Goal: Task Accomplishment & Management: Use online tool/utility

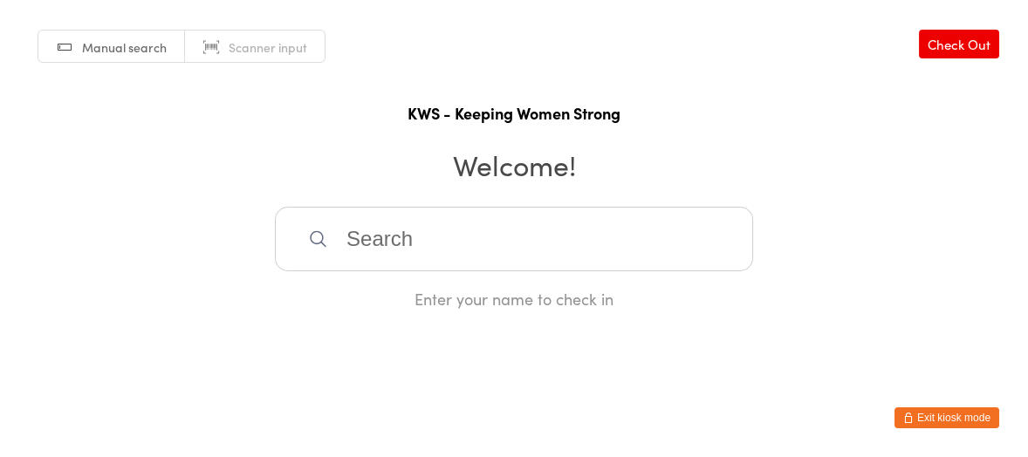
click at [349, 247] on input "search" at bounding box center [514, 239] width 478 height 65
type input "sla"
click at [367, 281] on div "[PERSON_NAME]" at bounding box center [514, 295] width 477 height 46
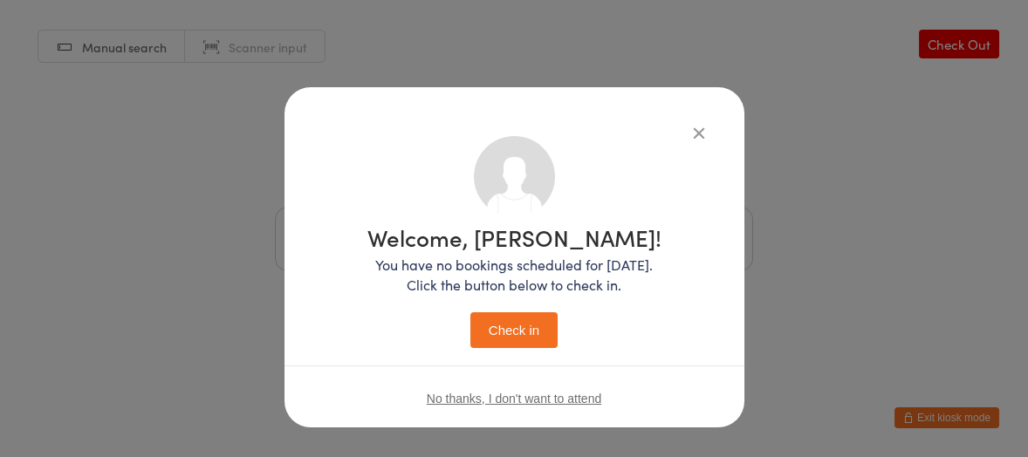
click at [518, 319] on button "Check in" at bounding box center [513, 330] width 87 height 36
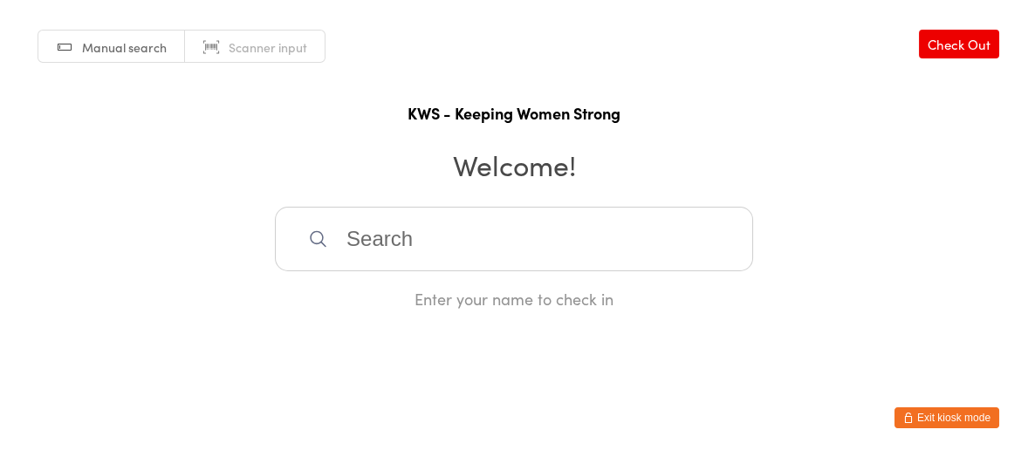
click at [495, 236] on input "search" at bounding box center [514, 239] width 478 height 65
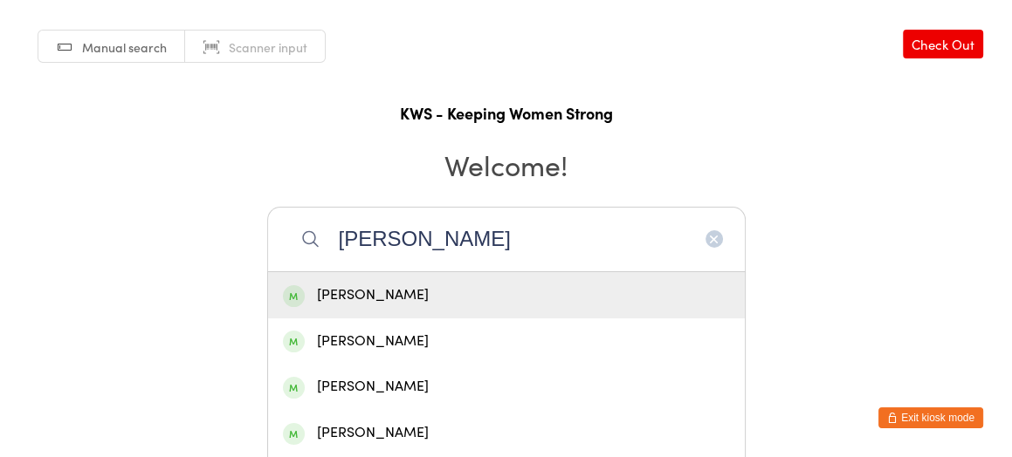
type input "[PERSON_NAME]"
click at [389, 289] on div "[PERSON_NAME]" at bounding box center [506, 296] width 447 height 24
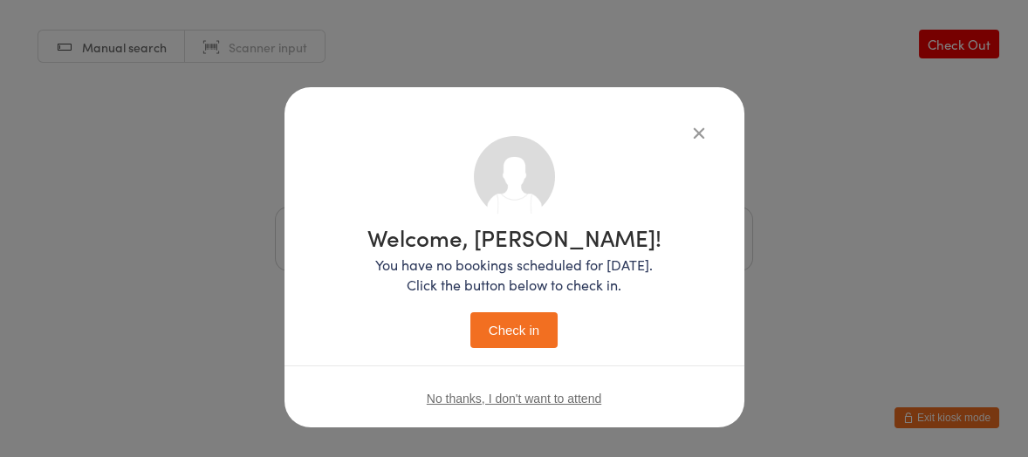
click at [496, 326] on button "Check in" at bounding box center [513, 330] width 87 height 36
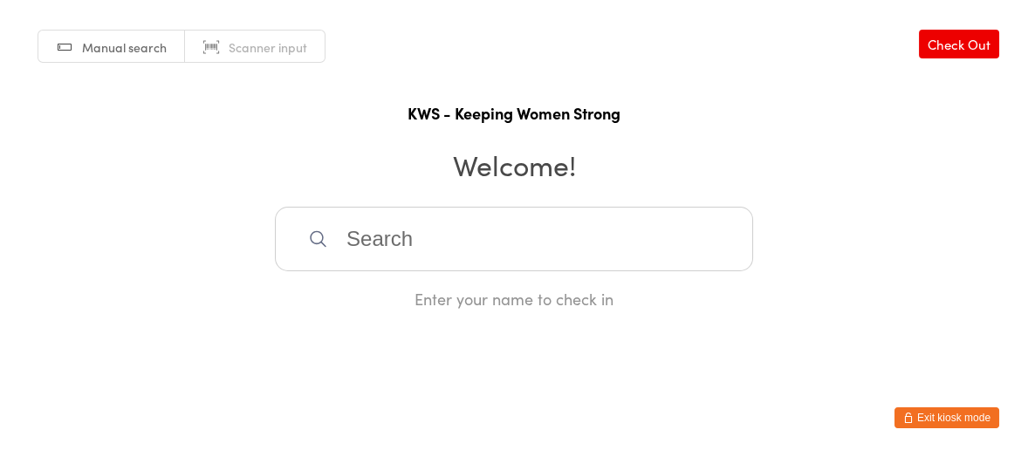
click at [469, 232] on input "search" at bounding box center [514, 239] width 478 height 65
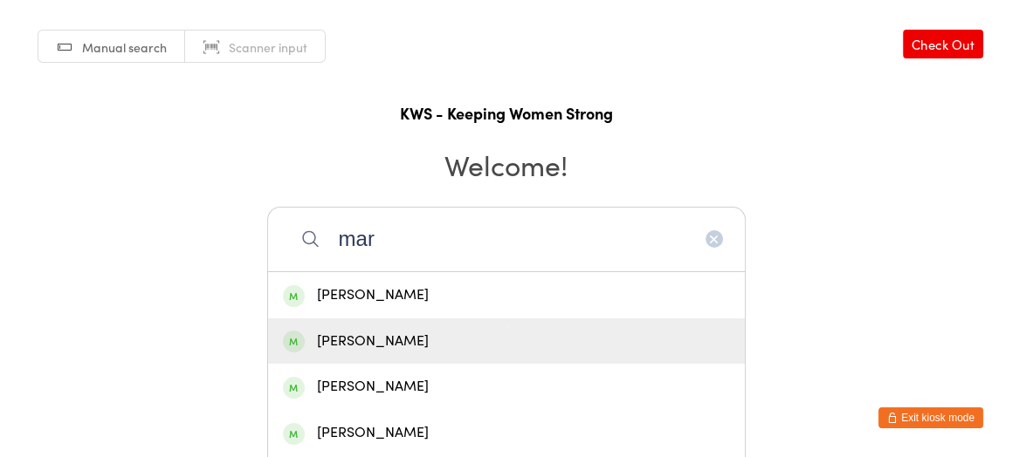
type input "mar"
click at [363, 336] on div "[PERSON_NAME]" at bounding box center [506, 342] width 447 height 24
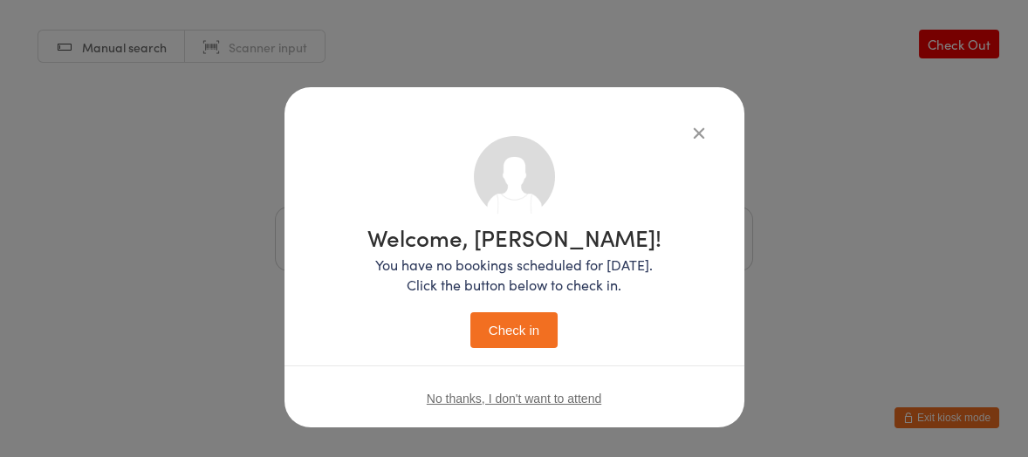
click at [500, 325] on button "Check in" at bounding box center [513, 330] width 87 height 36
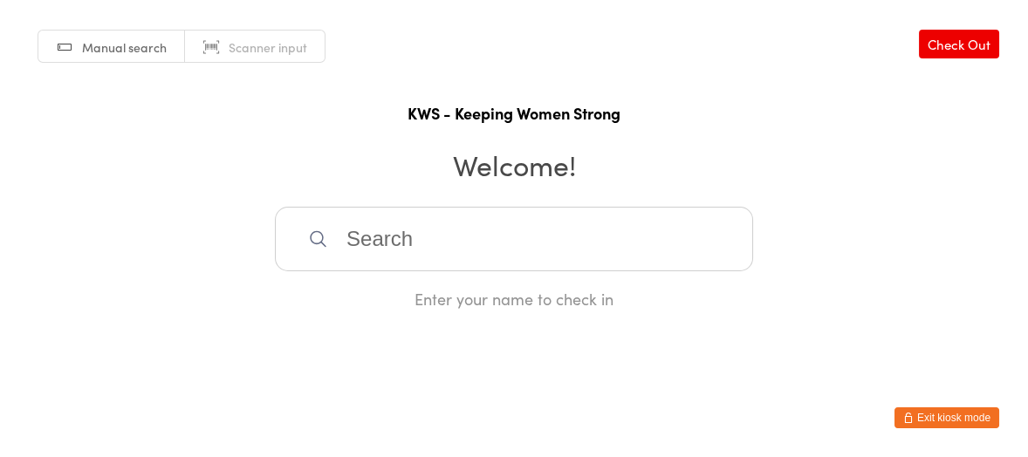
click at [479, 347] on html "You have now entered Kiosk Mode. Members will be able to check themselves in us…" at bounding box center [514, 228] width 1028 height 457
click at [466, 237] on input "search" at bounding box center [514, 239] width 478 height 65
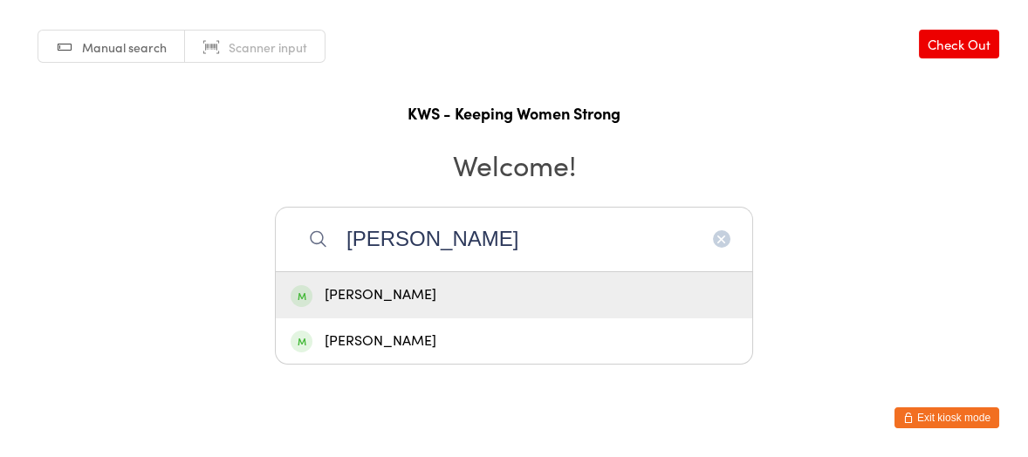
type input "[PERSON_NAME]"
click at [421, 287] on div "[PERSON_NAME]" at bounding box center [514, 296] width 447 height 24
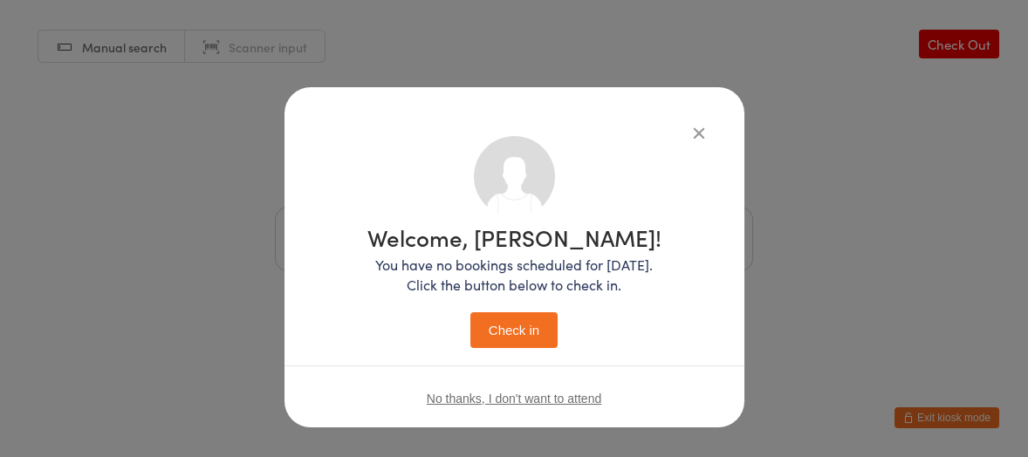
click at [497, 325] on button "Check in" at bounding box center [513, 330] width 87 height 36
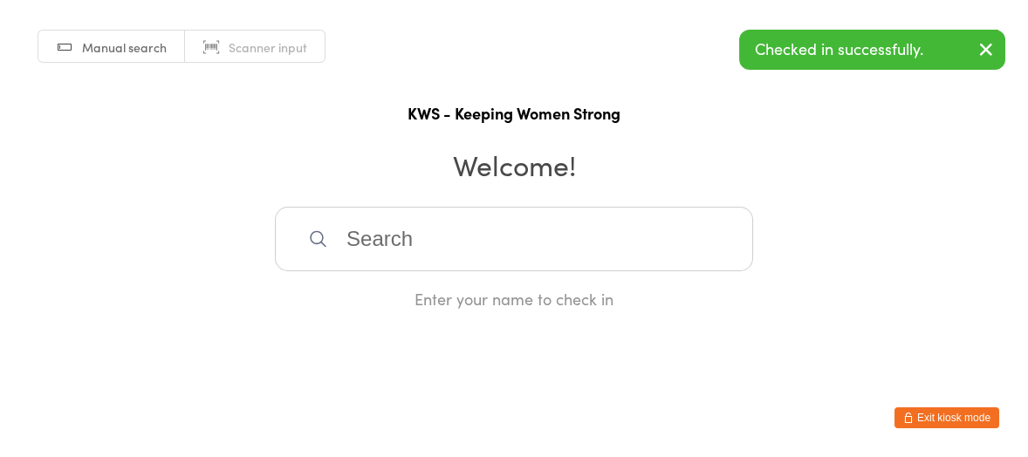
click at [345, 239] on input "search" at bounding box center [514, 239] width 478 height 65
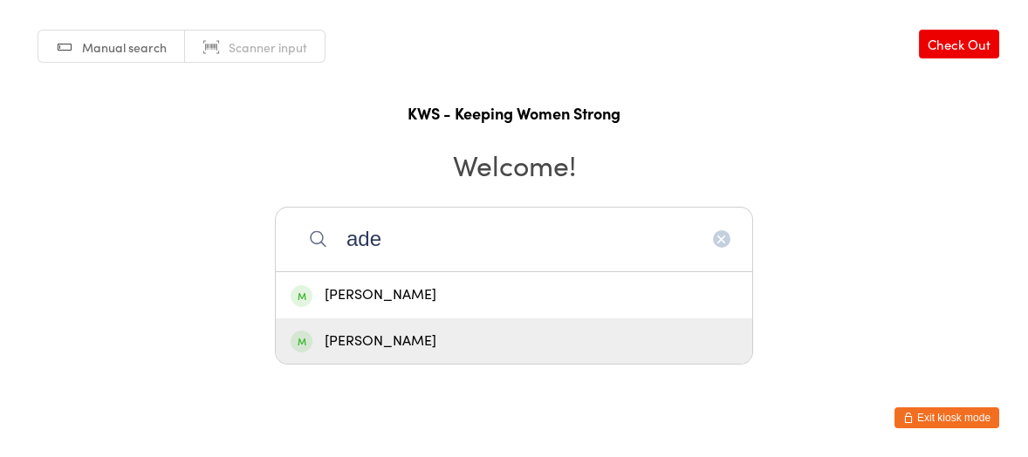
type input "ade"
click at [347, 342] on div "[PERSON_NAME]" at bounding box center [514, 342] width 447 height 24
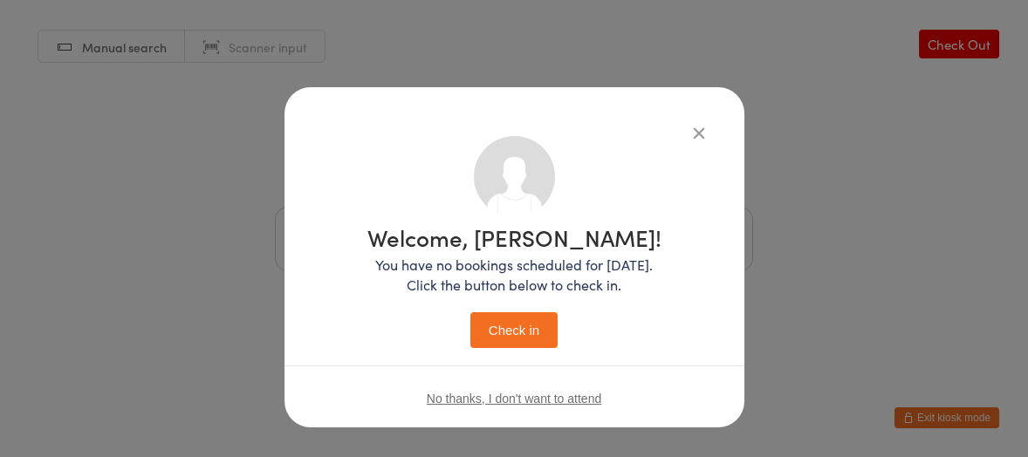
click at [511, 333] on button "Check in" at bounding box center [513, 330] width 87 height 36
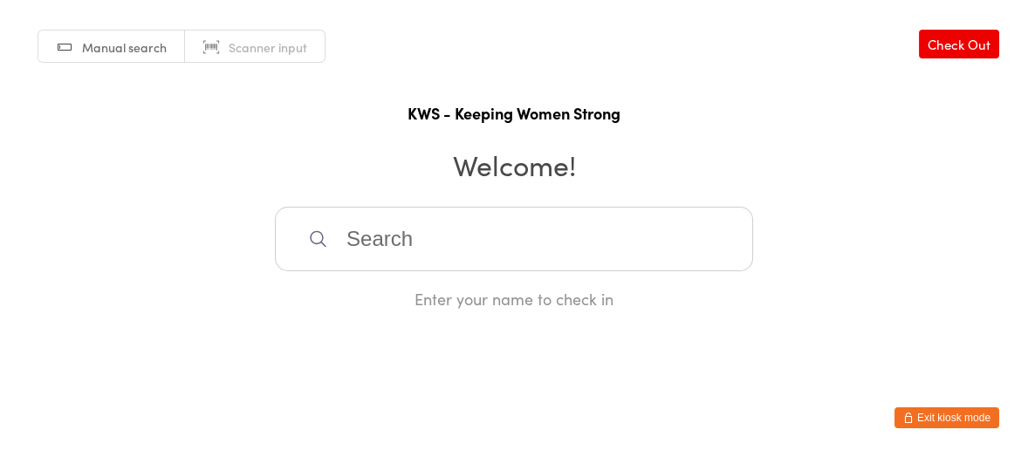
click at [362, 240] on input "search" at bounding box center [514, 239] width 478 height 65
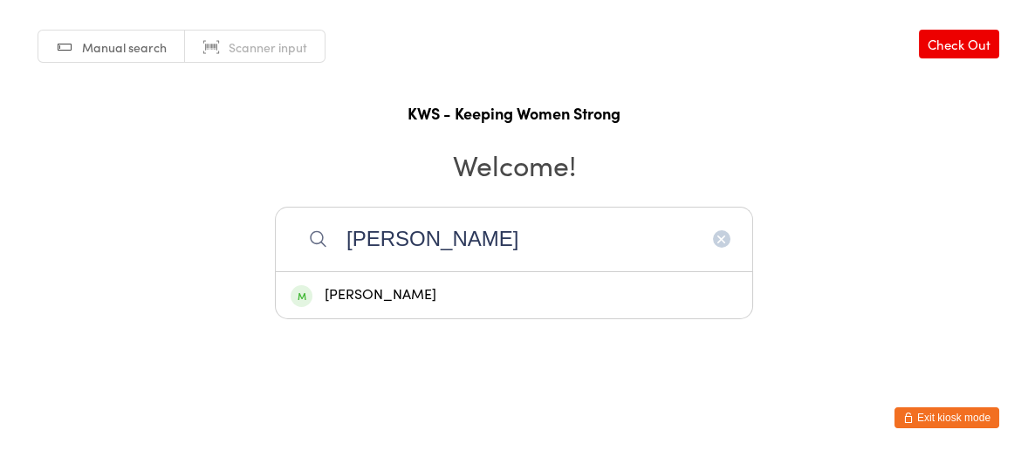
type input "[PERSON_NAME]"
click at [392, 293] on div "[PERSON_NAME]" at bounding box center [514, 296] width 447 height 24
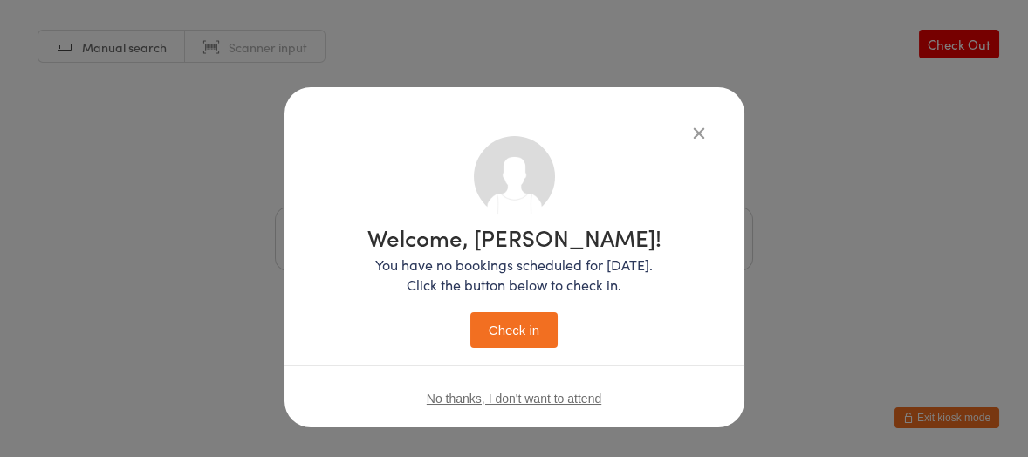
click at [507, 330] on button "Check in" at bounding box center [513, 330] width 87 height 36
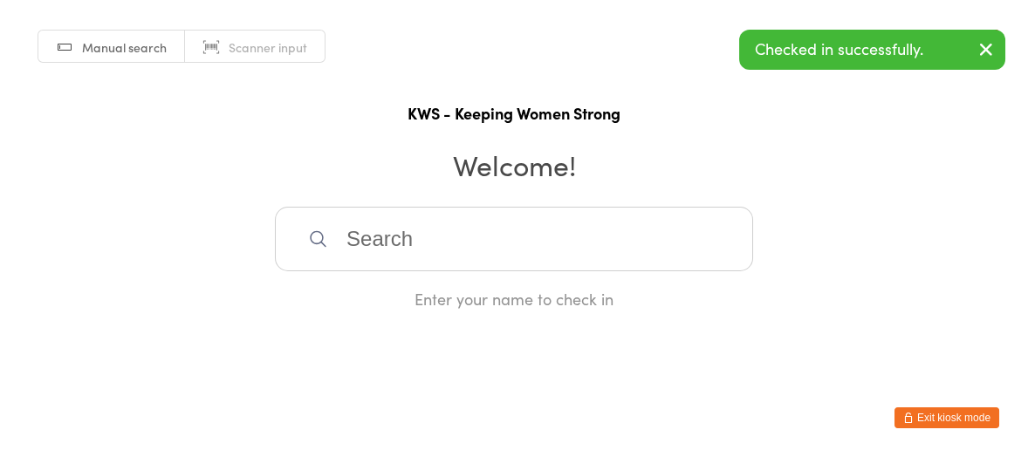
click at [374, 251] on input "search" at bounding box center [514, 239] width 478 height 65
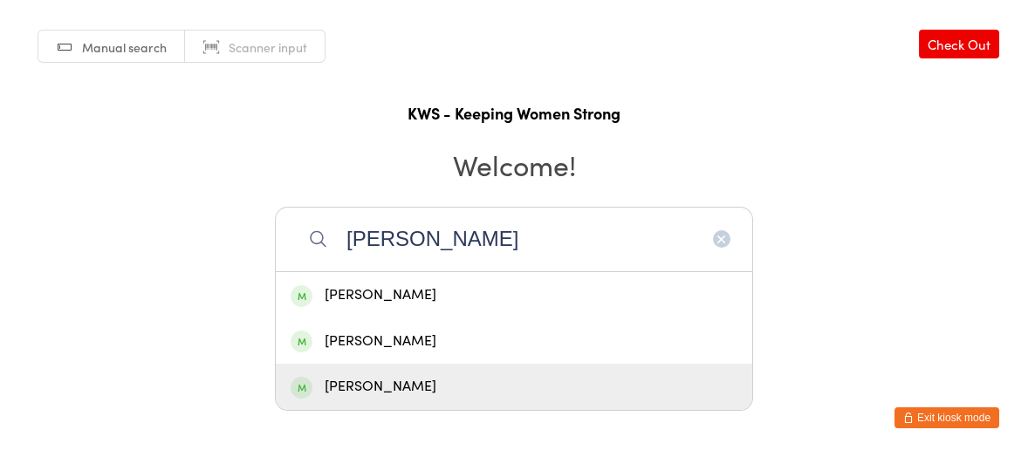
type input "[PERSON_NAME]"
drag, startPoint x: 382, startPoint y: 385, endPoint x: 416, endPoint y: 363, distance: 40.4
click at [404, 374] on div "[PERSON_NAME]" at bounding box center [514, 387] width 477 height 46
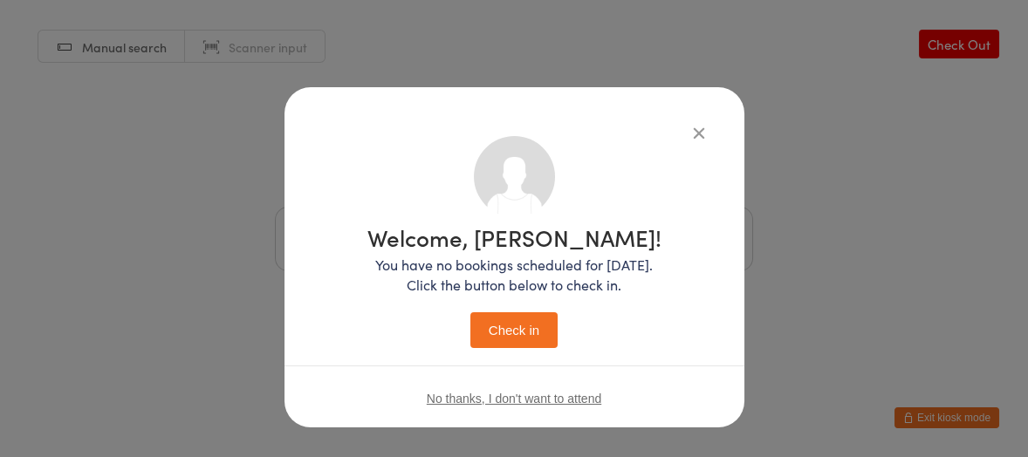
click at [499, 330] on button "Check in" at bounding box center [513, 330] width 87 height 36
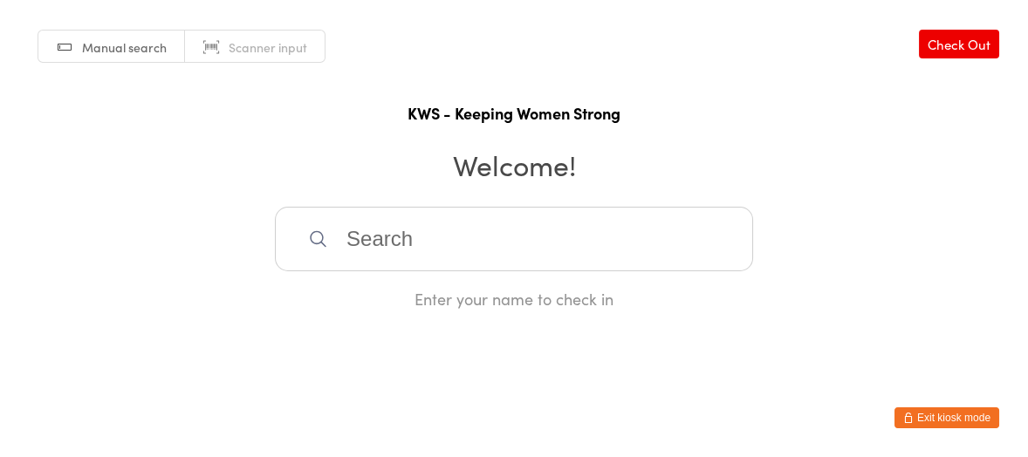
click at [353, 232] on input "search" at bounding box center [514, 239] width 478 height 65
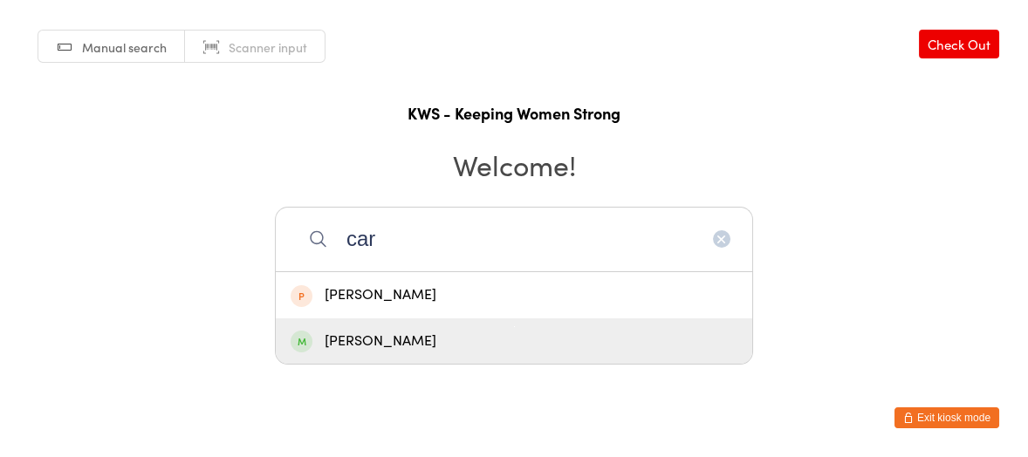
type input "car"
drag, startPoint x: 385, startPoint y: 340, endPoint x: 398, endPoint y: 342, distance: 13.4
click at [386, 340] on div "[PERSON_NAME]" at bounding box center [514, 342] width 447 height 24
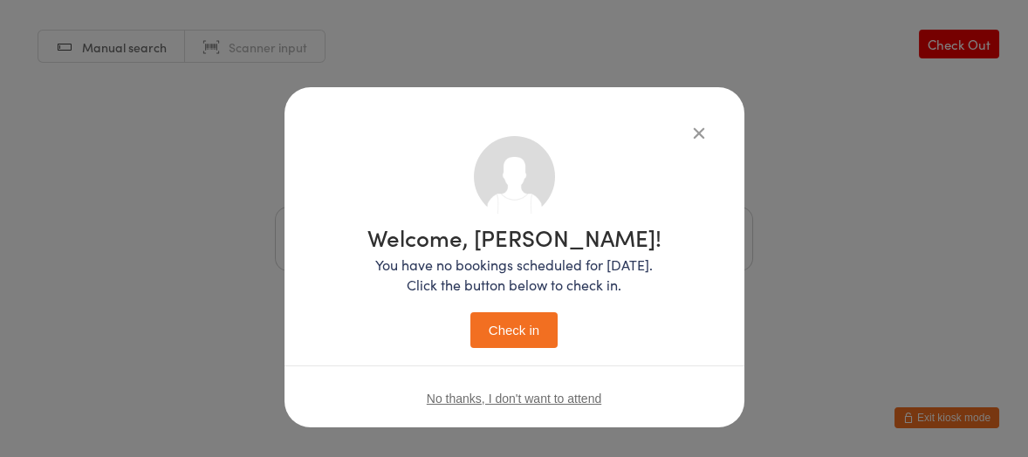
click at [515, 328] on button "Check in" at bounding box center [513, 330] width 87 height 36
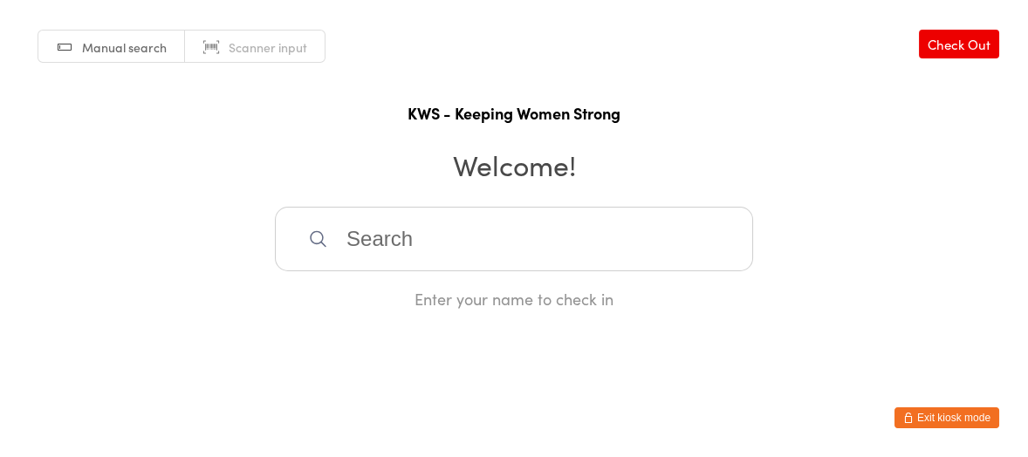
click at [322, 230] on icon at bounding box center [318, 239] width 20 height 20
click at [291, 234] on input "search" at bounding box center [514, 239] width 478 height 65
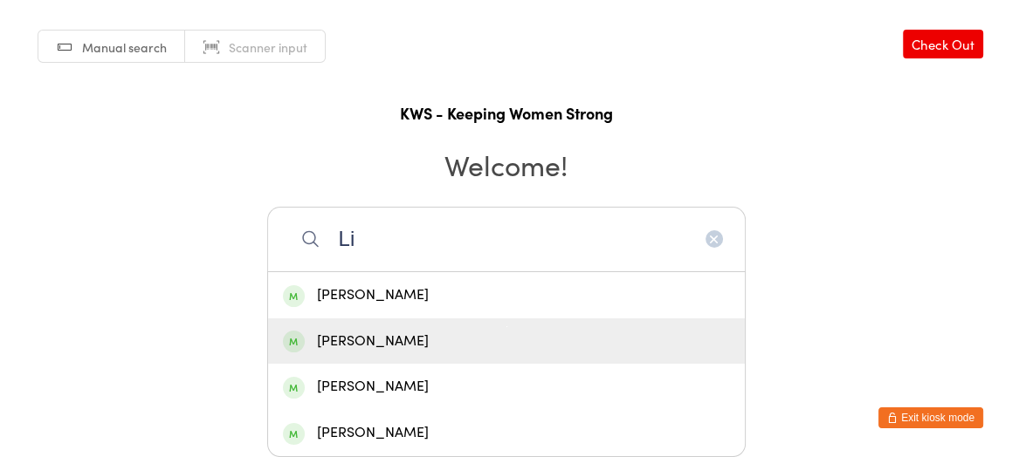
type input "Li"
click at [356, 337] on div "[PERSON_NAME]" at bounding box center [506, 342] width 447 height 24
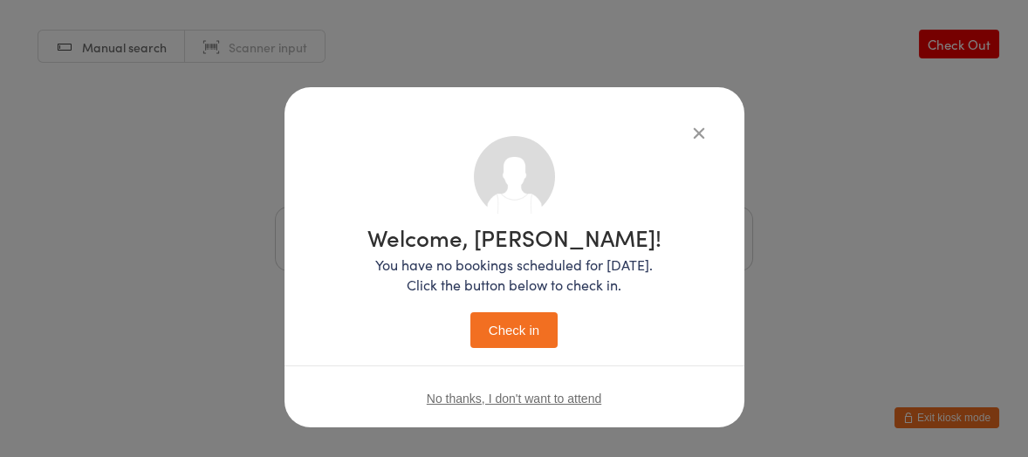
click at [506, 328] on button "Check in" at bounding box center [513, 330] width 87 height 36
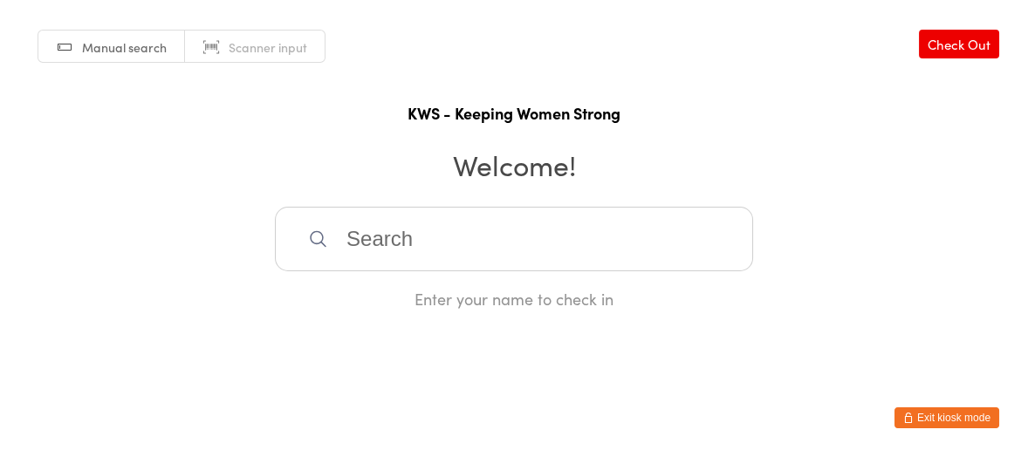
click at [550, 257] on input "search" at bounding box center [514, 239] width 478 height 65
click at [495, 254] on input "search" at bounding box center [514, 239] width 478 height 65
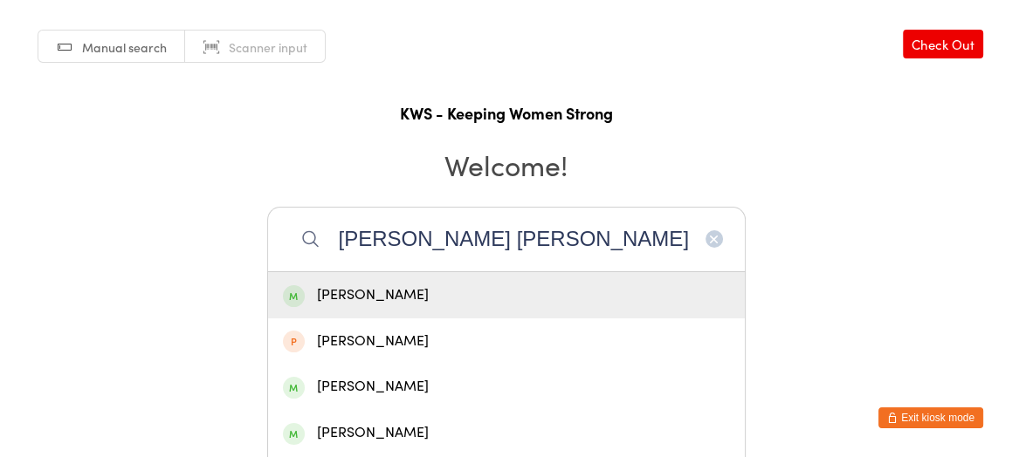
type input "[PERSON_NAME] [PERSON_NAME]"
click at [442, 292] on div "[PERSON_NAME]" at bounding box center [506, 296] width 447 height 24
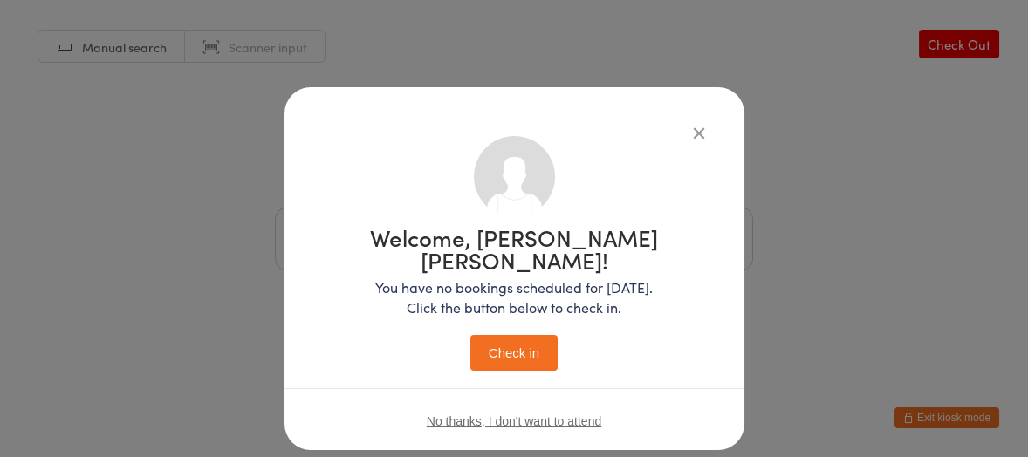
click at [504, 335] on button "Check in" at bounding box center [513, 353] width 87 height 36
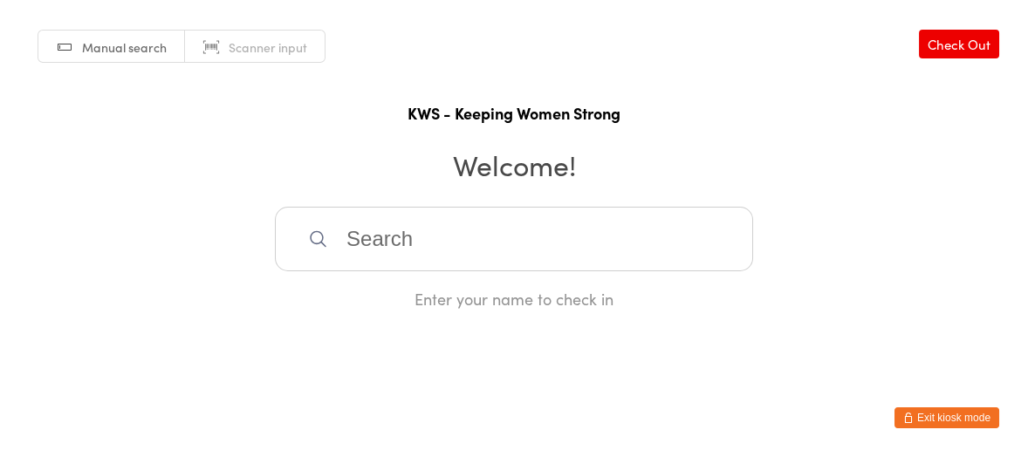
click at [387, 249] on input "search" at bounding box center [514, 239] width 478 height 65
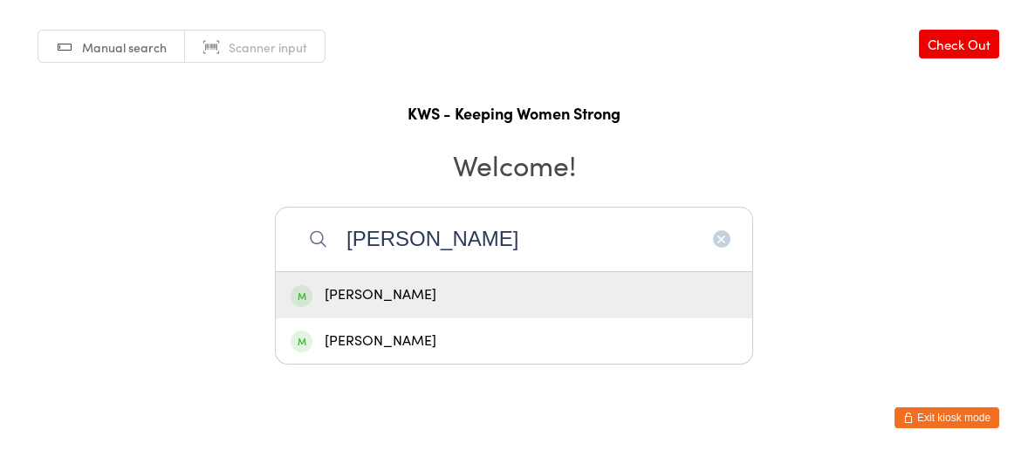
type input "[PERSON_NAME]"
click at [408, 295] on div "[PERSON_NAME]" at bounding box center [514, 296] width 447 height 24
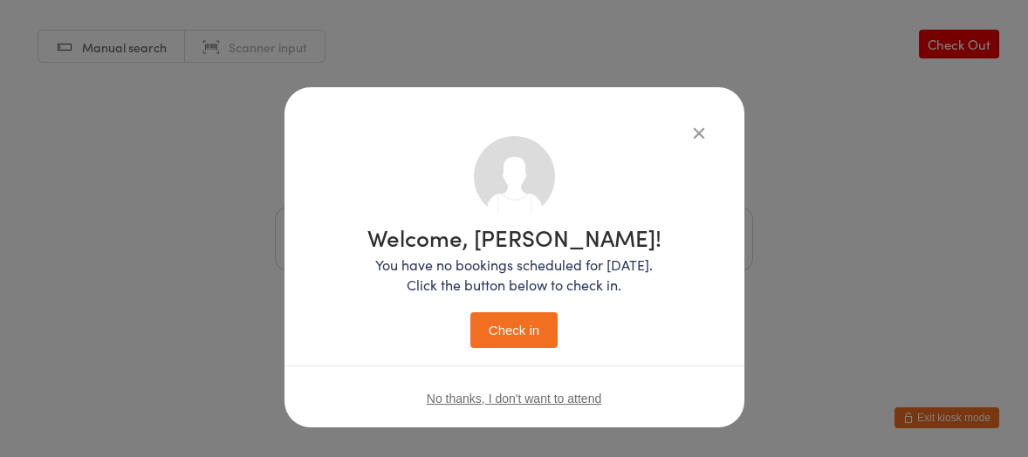
click at [479, 324] on button "Check in" at bounding box center [513, 330] width 87 height 36
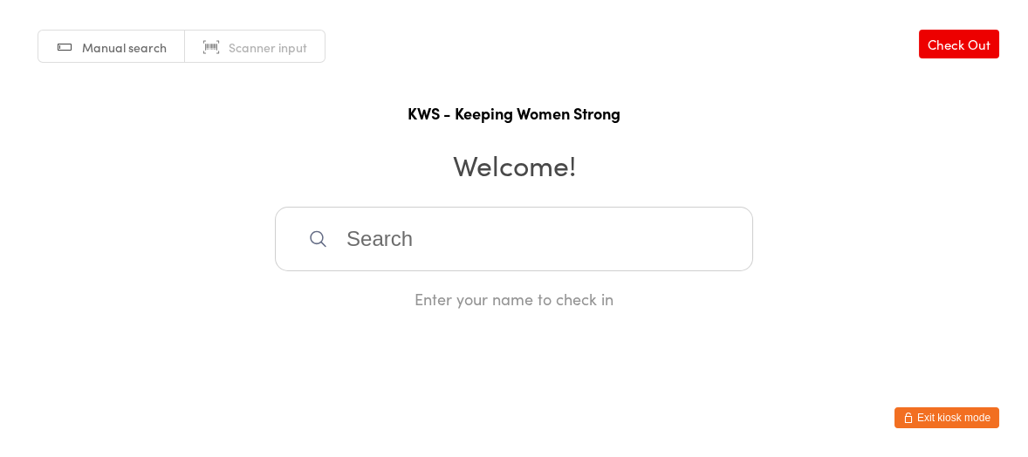
click at [357, 241] on input "search" at bounding box center [514, 239] width 478 height 65
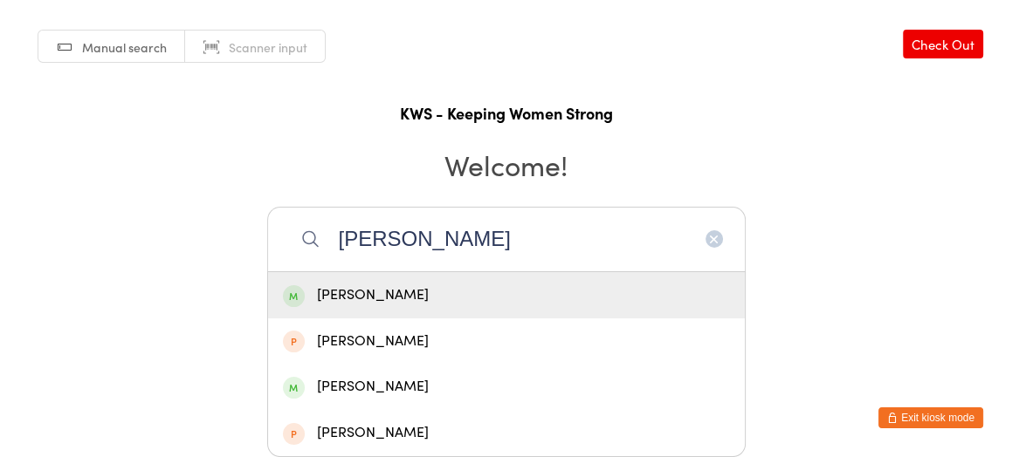
type input "[PERSON_NAME]"
click at [381, 299] on div "[PERSON_NAME]" at bounding box center [506, 296] width 447 height 24
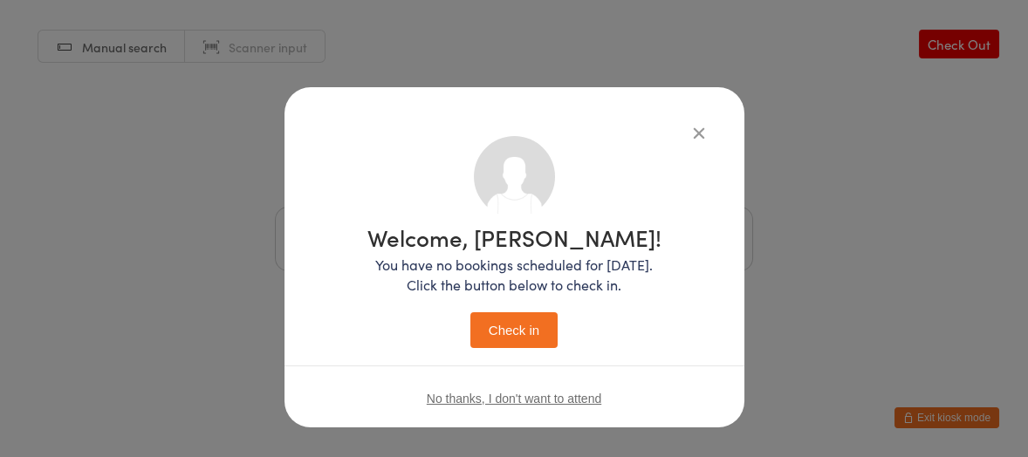
click at [524, 324] on button "Check in" at bounding box center [513, 330] width 87 height 36
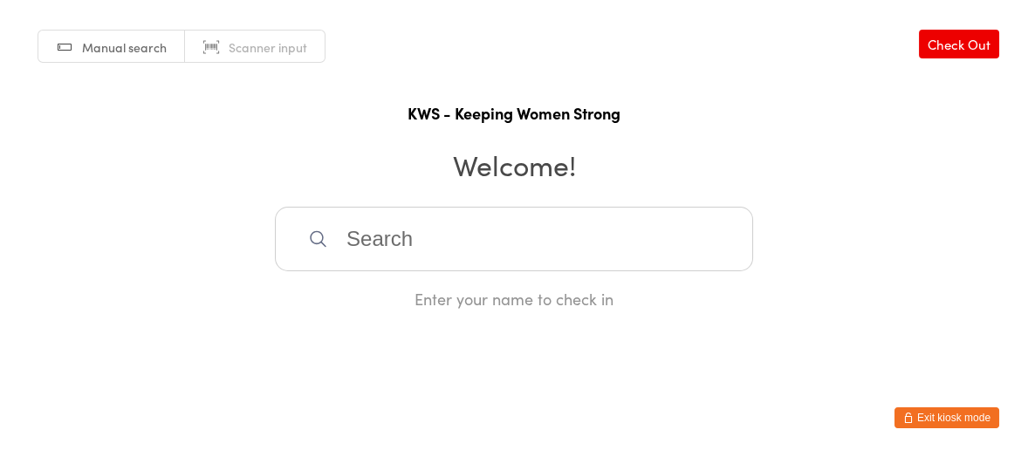
click at [470, 240] on input "search" at bounding box center [514, 239] width 478 height 65
type input "see"
click at [407, 296] on div "See [PERSON_NAME]" at bounding box center [514, 296] width 447 height 24
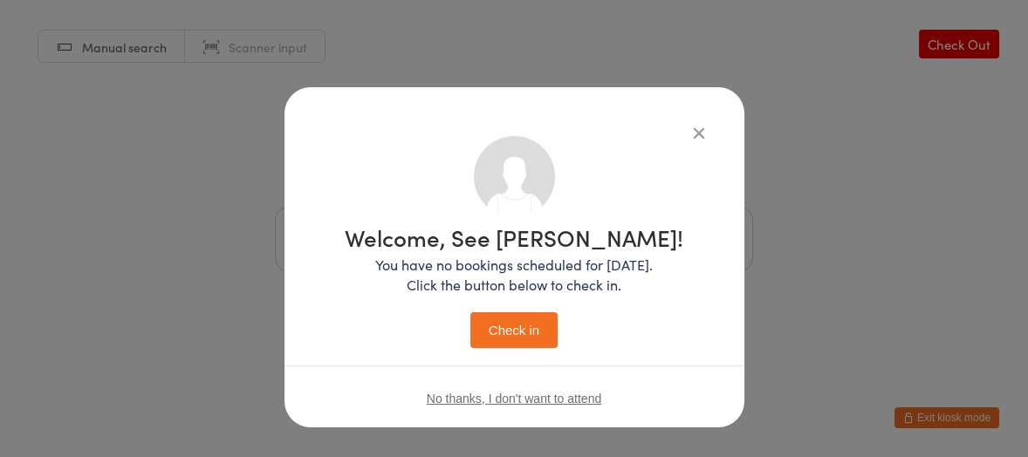
click at [516, 326] on button "Check in" at bounding box center [513, 330] width 87 height 36
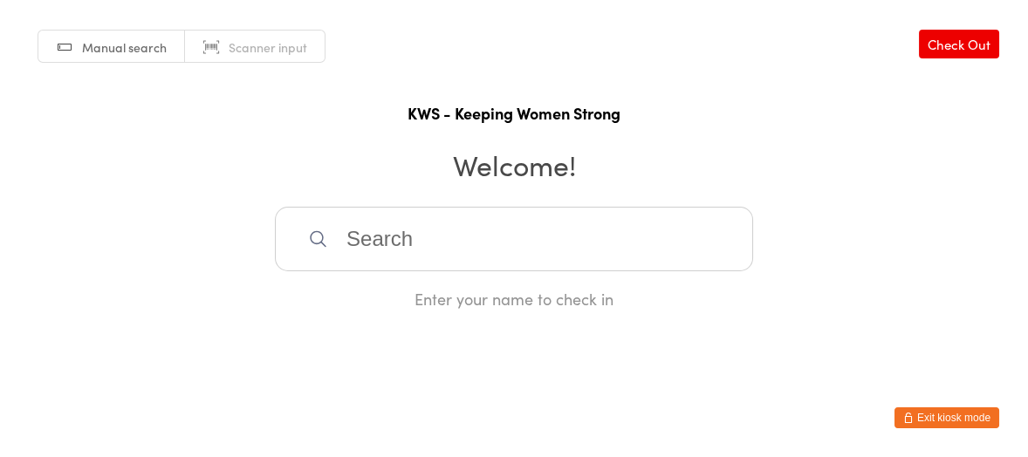
click at [385, 234] on input "search" at bounding box center [514, 239] width 478 height 65
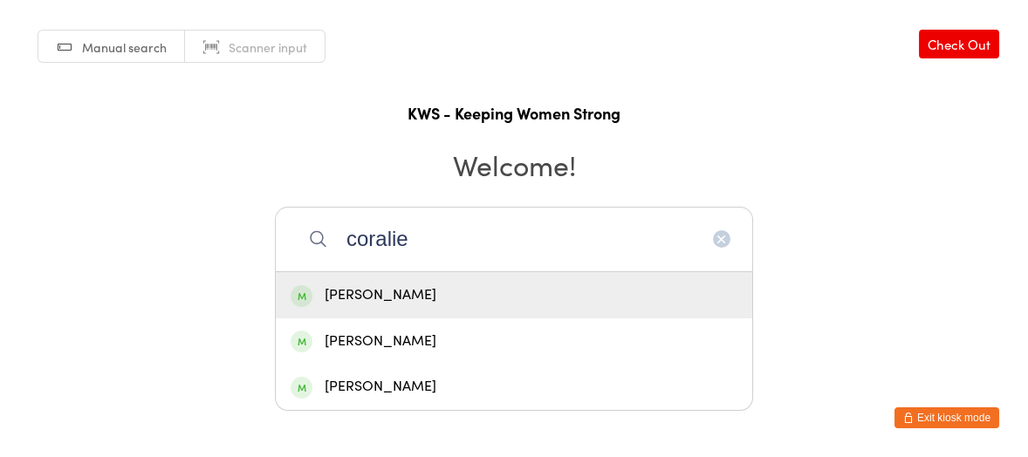
type input "coralie"
click at [428, 284] on div "[PERSON_NAME]" at bounding box center [514, 296] width 447 height 24
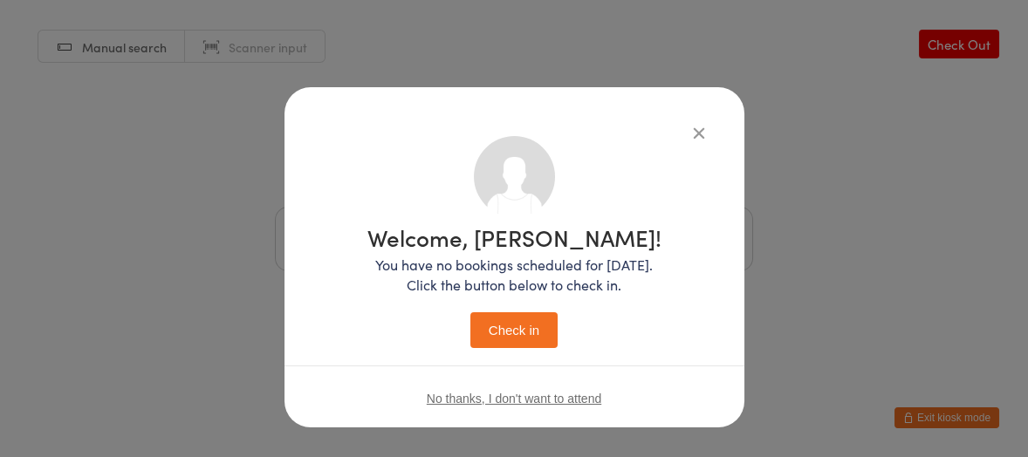
click at [477, 322] on button "Check in" at bounding box center [513, 330] width 87 height 36
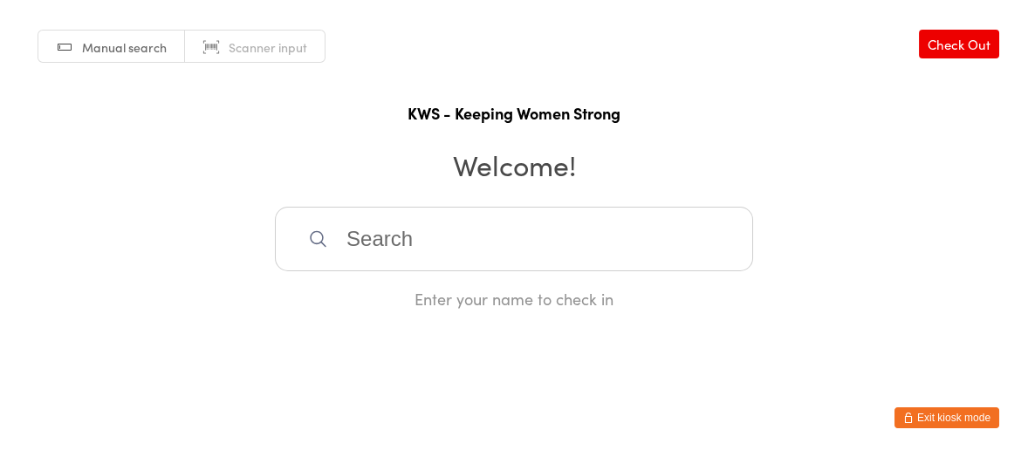
click at [331, 224] on input "search" at bounding box center [514, 239] width 478 height 65
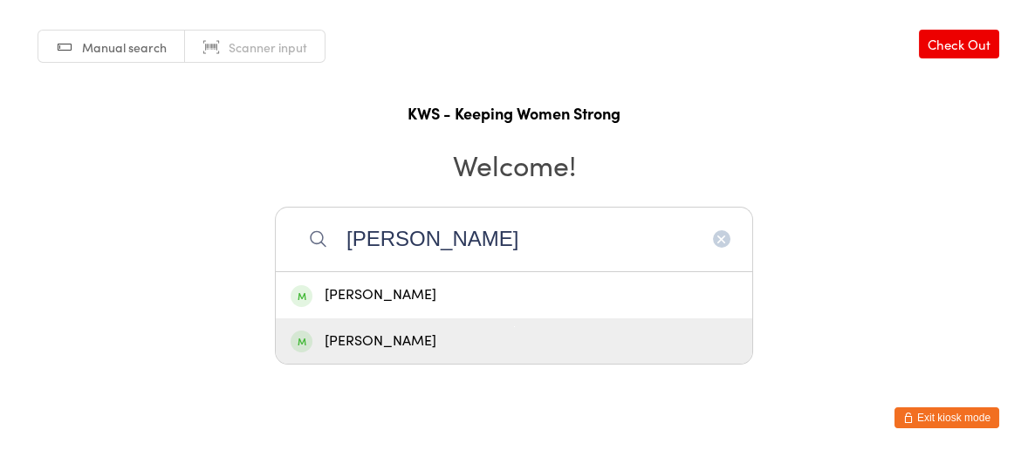
type input "[PERSON_NAME]"
click at [358, 330] on div "[PERSON_NAME]" at bounding box center [514, 342] width 447 height 24
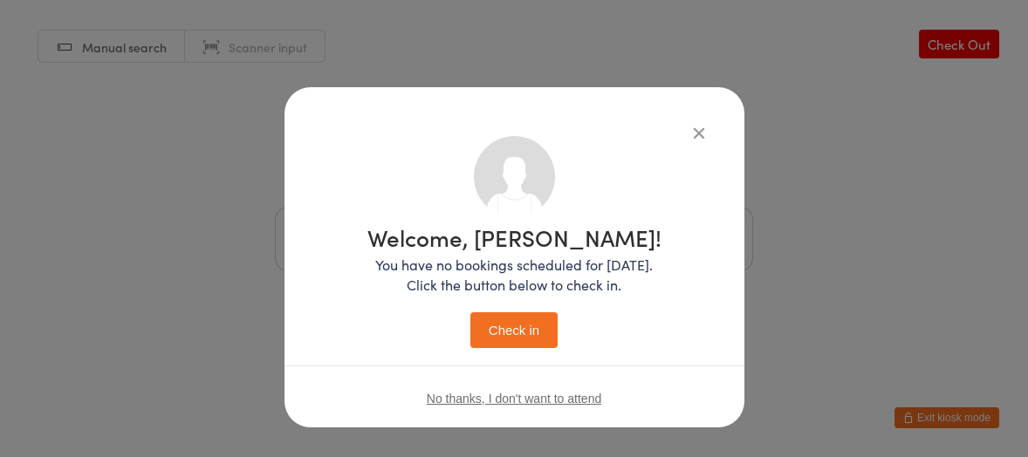
click at [518, 324] on button "Check in" at bounding box center [513, 330] width 87 height 36
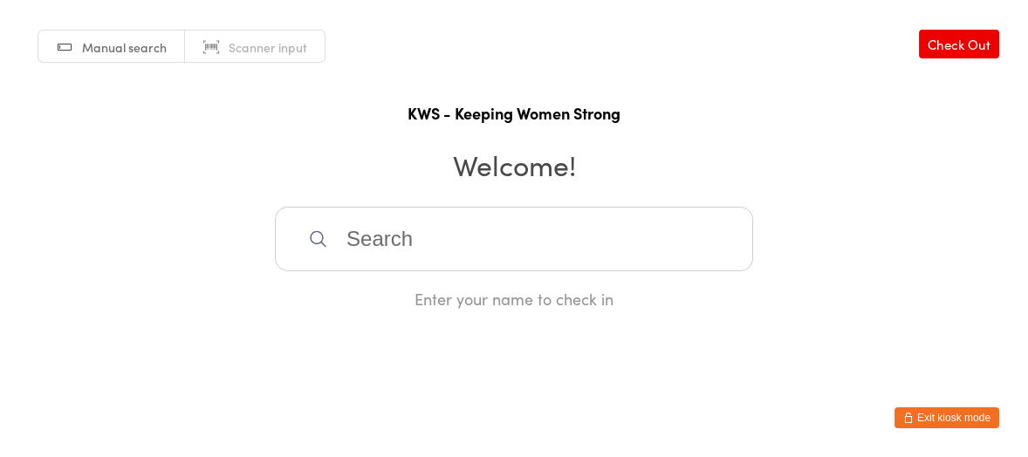
click at [429, 238] on input "search" at bounding box center [514, 239] width 478 height 65
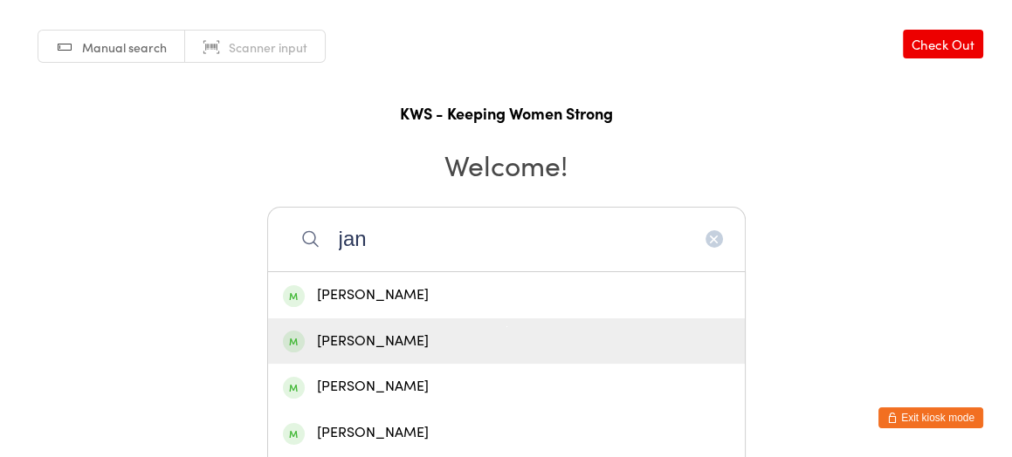
type input "jan"
click at [352, 332] on div "[PERSON_NAME]" at bounding box center [506, 342] width 447 height 24
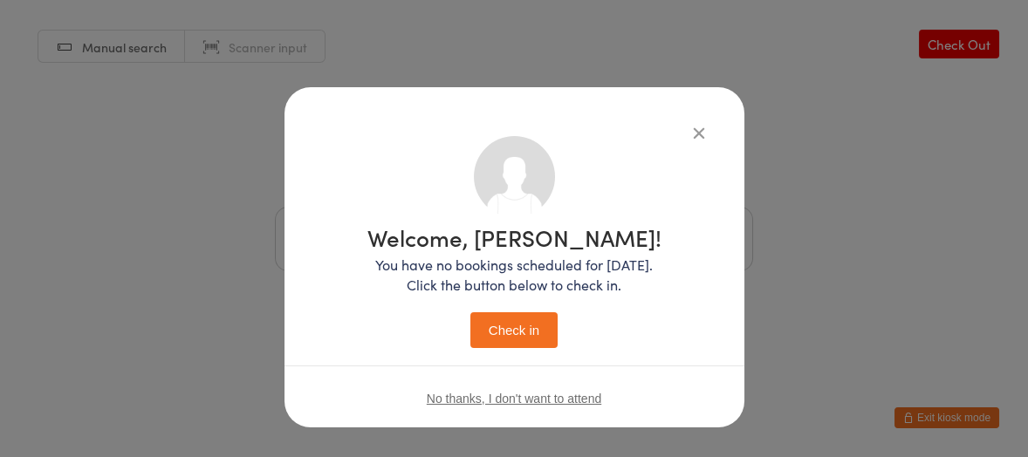
click at [472, 325] on button "Check in" at bounding box center [513, 330] width 87 height 36
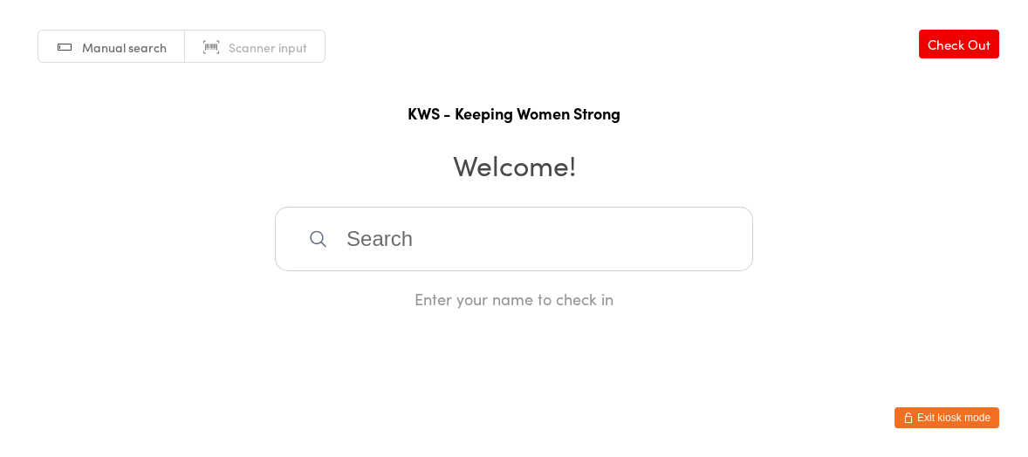
click at [366, 251] on input "search" at bounding box center [514, 239] width 478 height 65
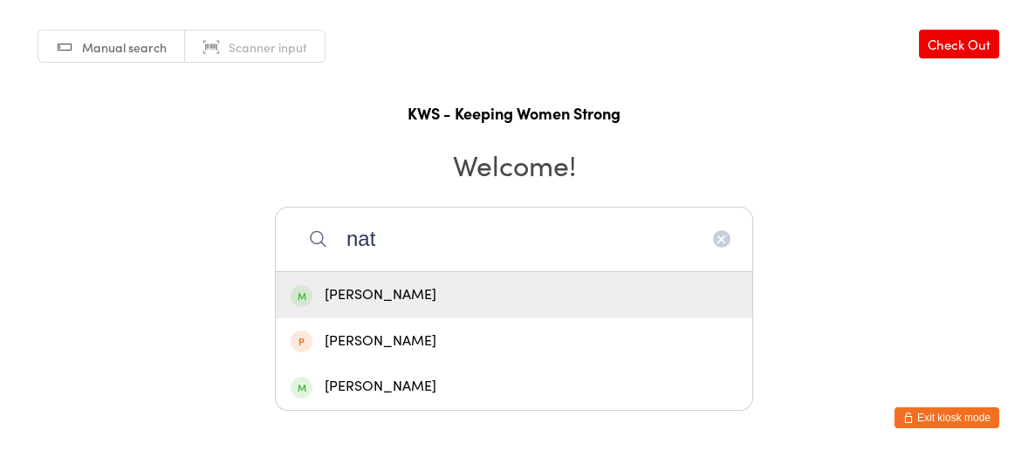
type input "nat"
click at [360, 286] on div "[PERSON_NAME]" at bounding box center [514, 296] width 447 height 24
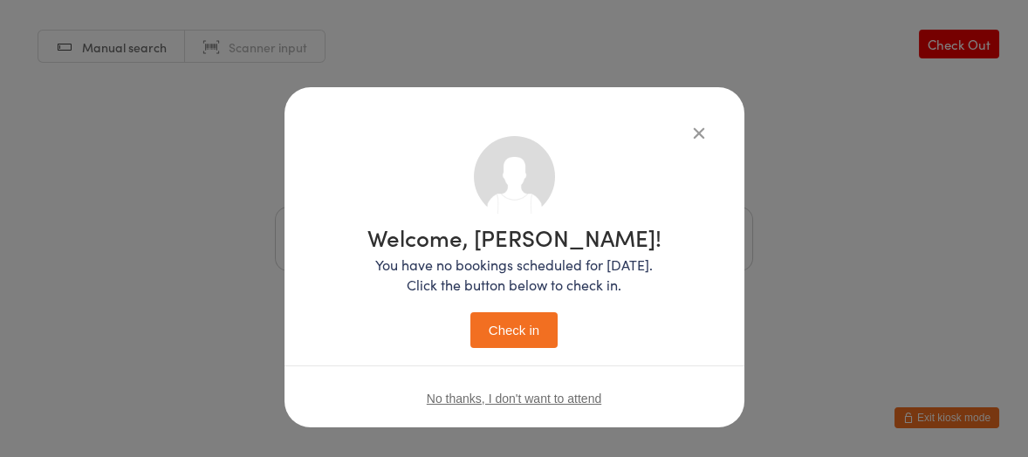
click at [507, 322] on button "Check in" at bounding box center [513, 330] width 87 height 36
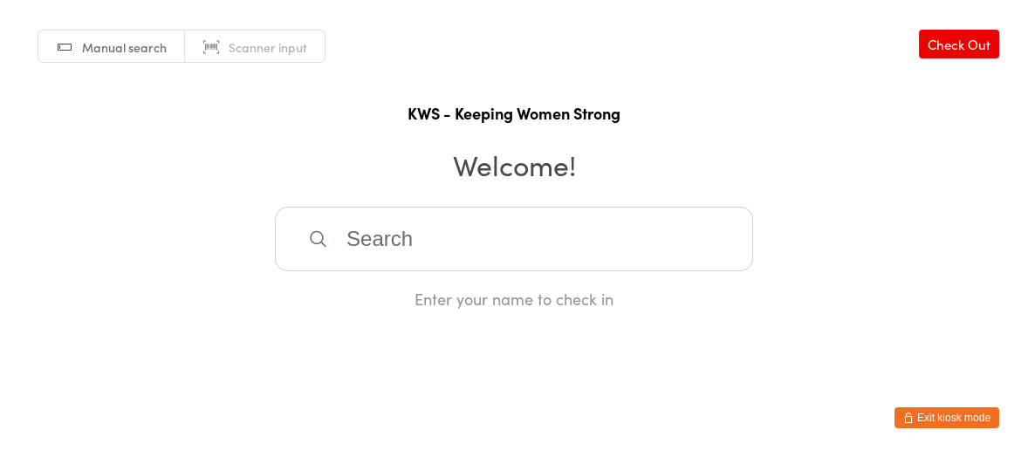
click at [347, 236] on input "search" at bounding box center [514, 239] width 478 height 65
click at [329, 235] on input "search" at bounding box center [514, 239] width 478 height 65
type input "pexi"
click at [369, 291] on div "[PERSON_NAME]" at bounding box center [514, 296] width 447 height 24
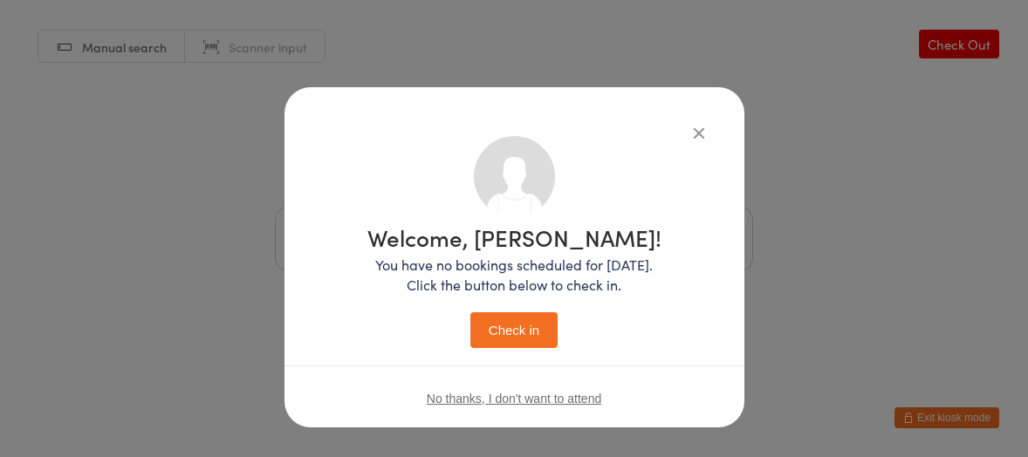
click at [505, 315] on button "Check in" at bounding box center [513, 330] width 87 height 36
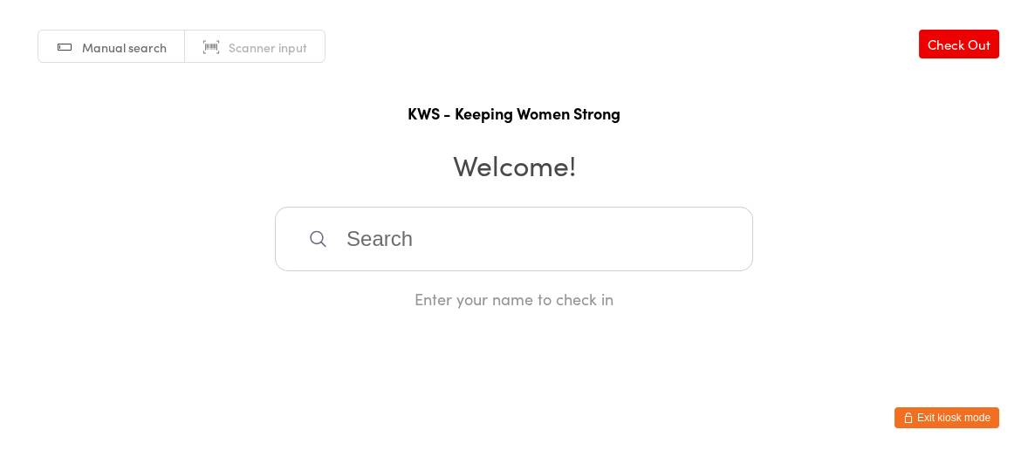
click at [479, 233] on input "search" at bounding box center [514, 239] width 478 height 65
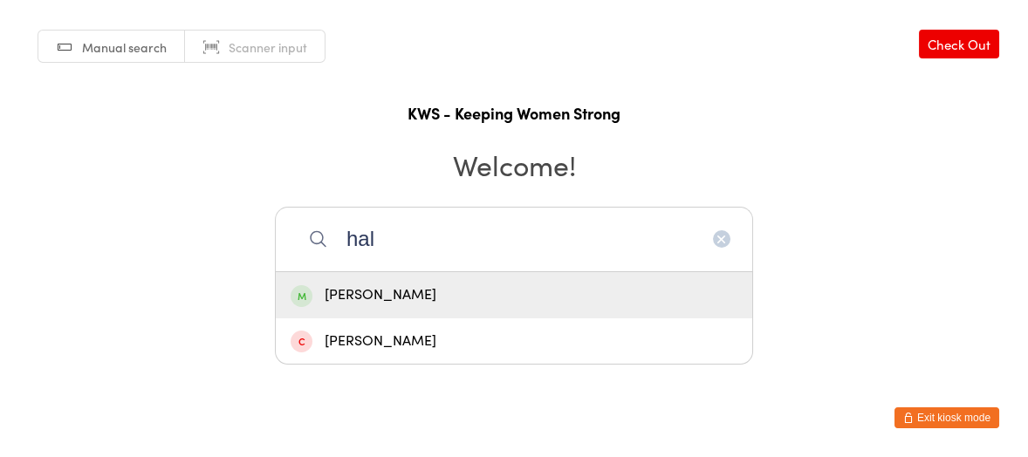
type input "hal"
click at [404, 294] on div "[PERSON_NAME]" at bounding box center [514, 296] width 447 height 24
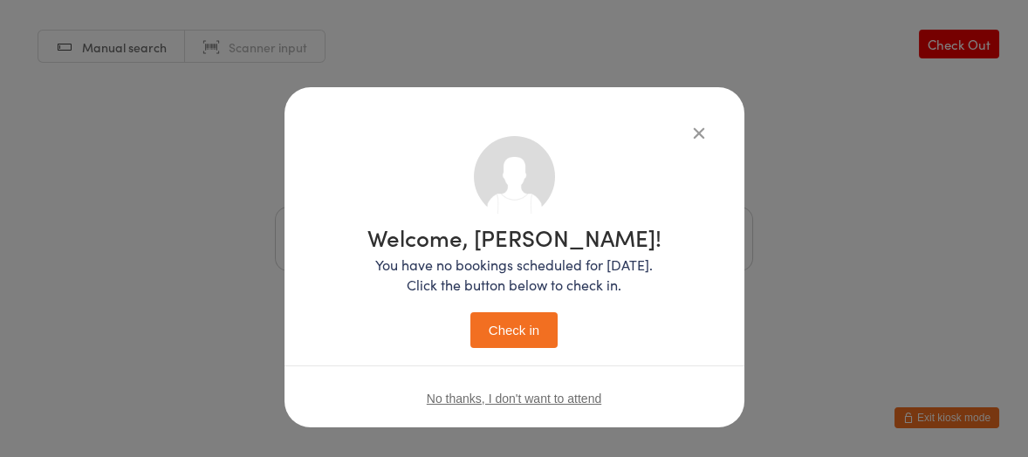
click at [516, 322] on button "Check in" at bounding box center [513, 330] width 87 height 36
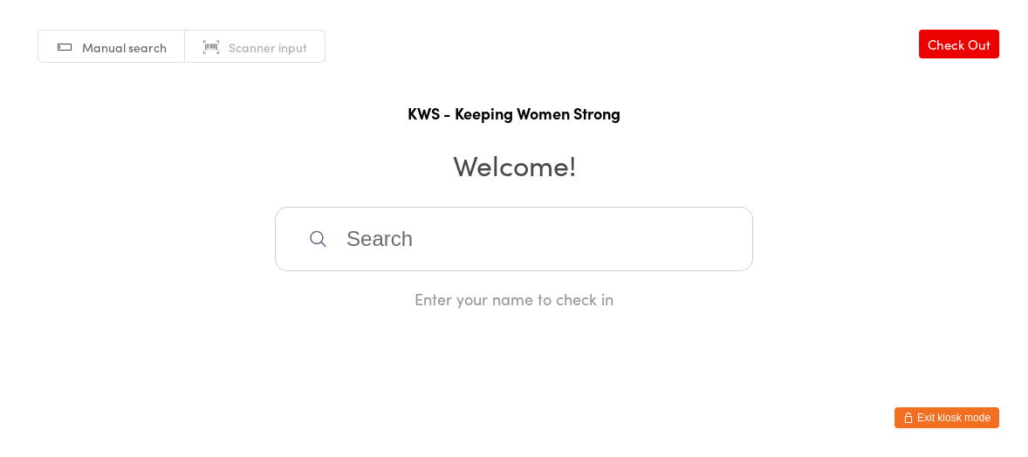
drag, startPoint x: 457, startPoint y: 241, endPoint x: 443, endPoint y: 222, distance: 24.3
click at [457, 241] on input "search" at bounding box center [514, 239] width 478 height 65
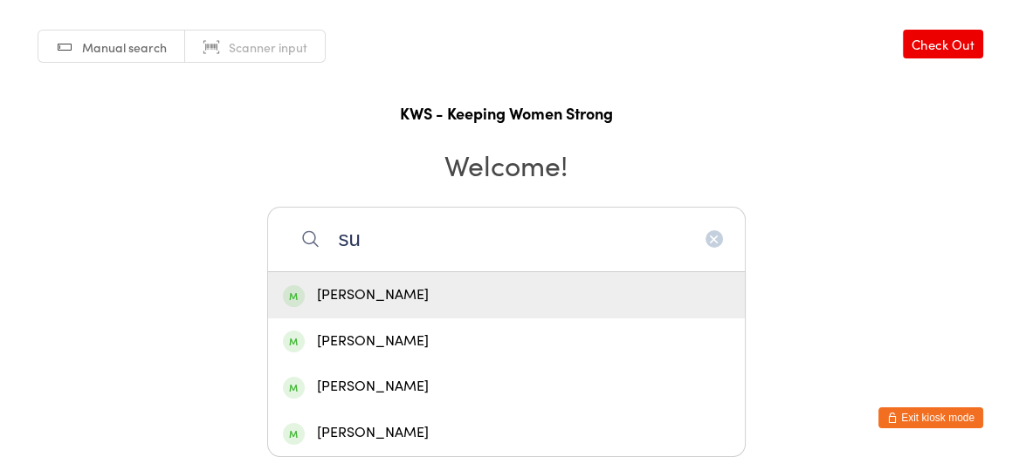
type input "su"
click at [347, 284] on div "[PERSON_NAME]" at bounding box center [506, 296] width 447 height 24
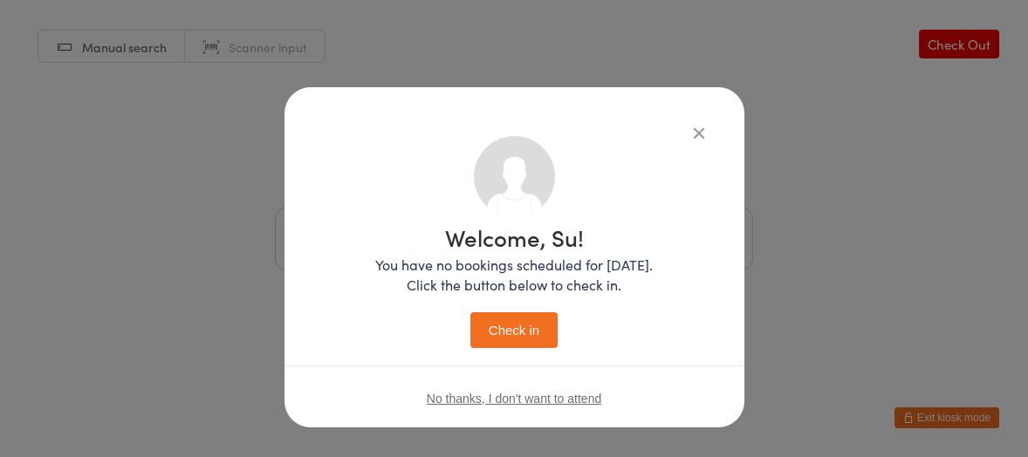
click at [480, 315] on button "Check in" at bounding box center [513, 330] width 87 height 36
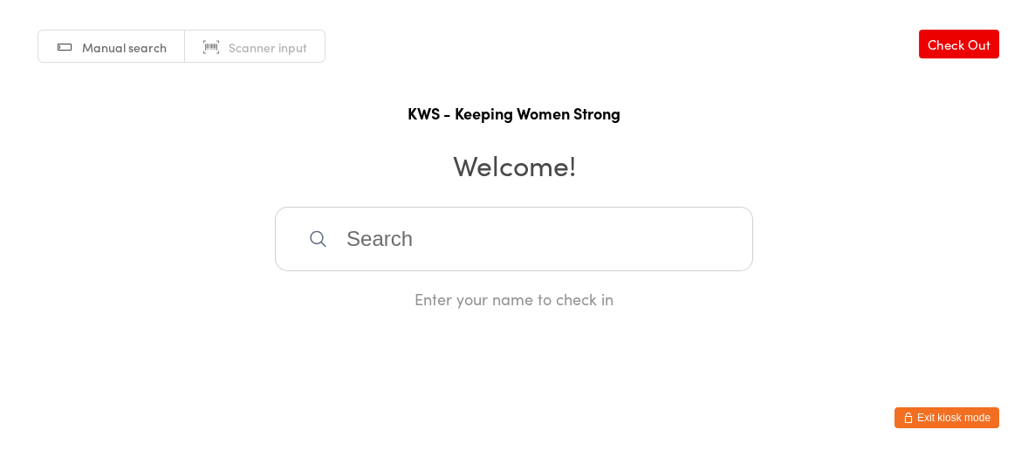
click at [378, 173] on h2 "Welcome!" at bounding box center [513, 164] width 993 height 39
click at [378, 235] on input "search" at bounding box center [514, 239] width 478 height 65
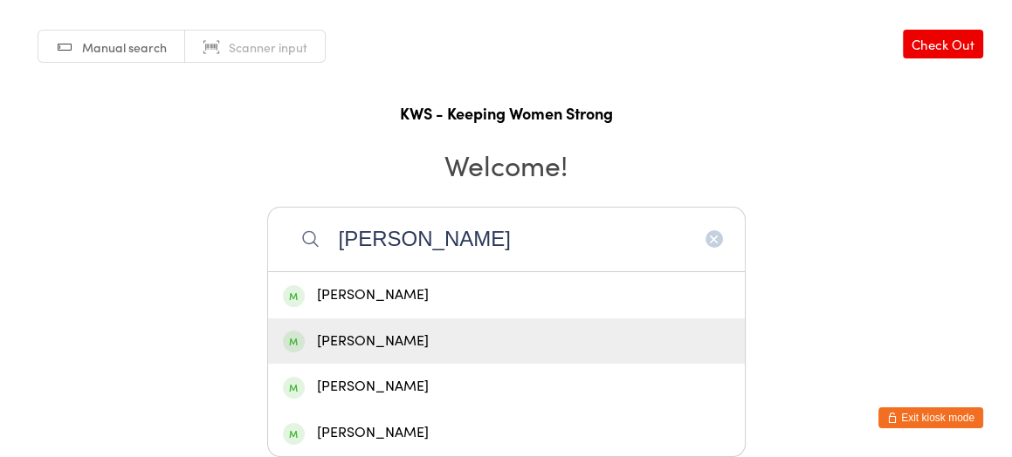
type input "[PERSON_NAME]"
click at [385, 341] on div "[PERSON_NAME]" at bounding box center [506, 342] width 447 height 24
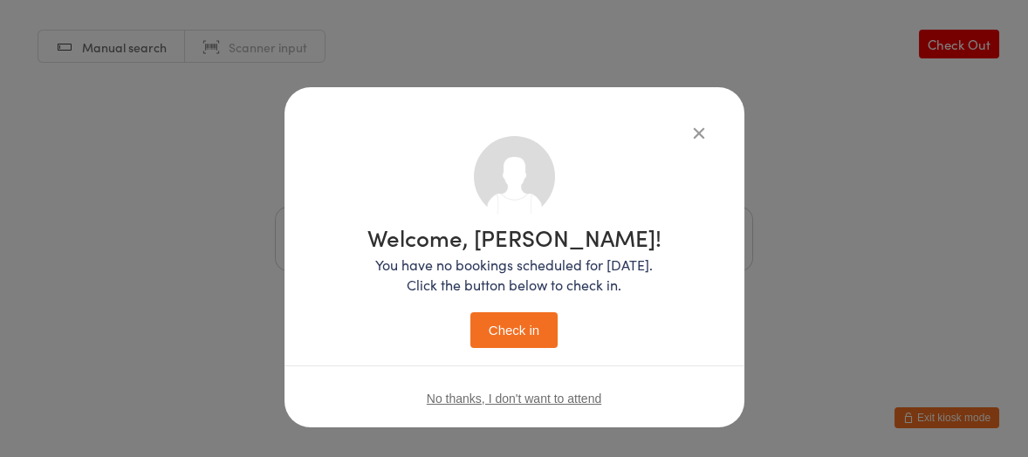
click at [487, 322] on button "Check in" at bounding box center [513, 330] width 87 height 36
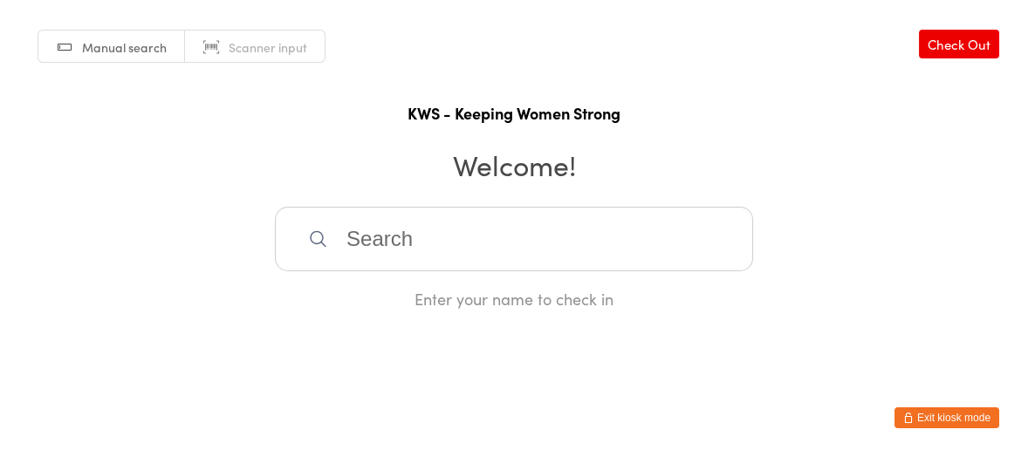
click at [373, 234] on input "search" at bounding box center [514, 239] width 478 height 65
type input "eun"
click at [357, 293] on div "[PERSON_NAME]" at bounding box center [514, 296] width 447 height 24
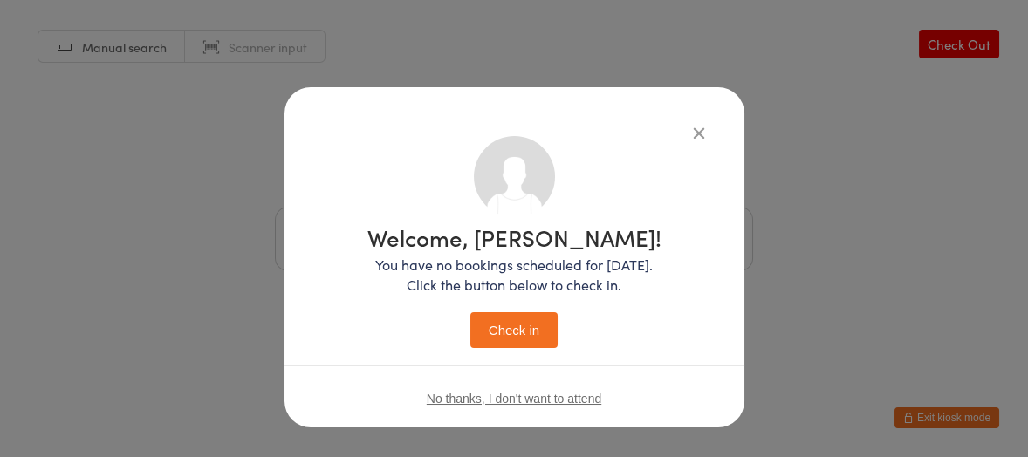
click at [494, 320] on button "Check in" at bounding box center [513, 330] width 87 height 36
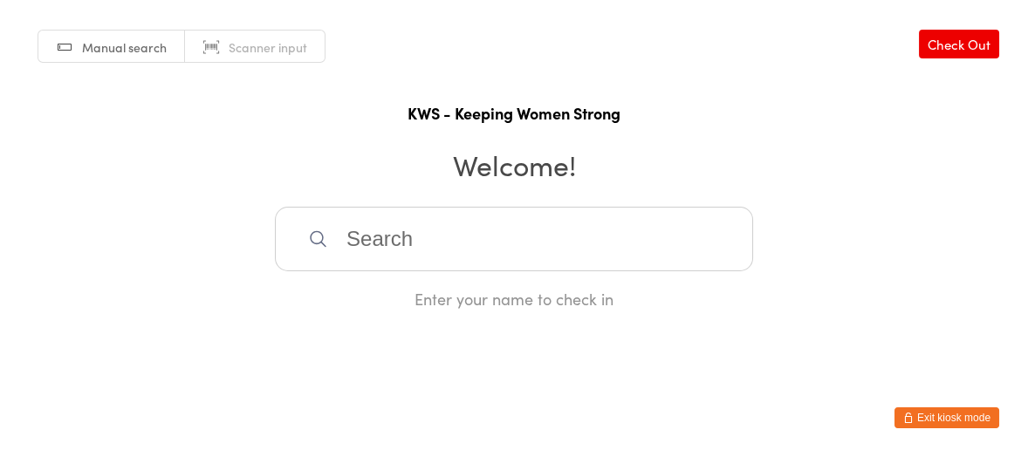
click at [342, 234] on input "search" at bounding box center [514, 239] width 478 height 65
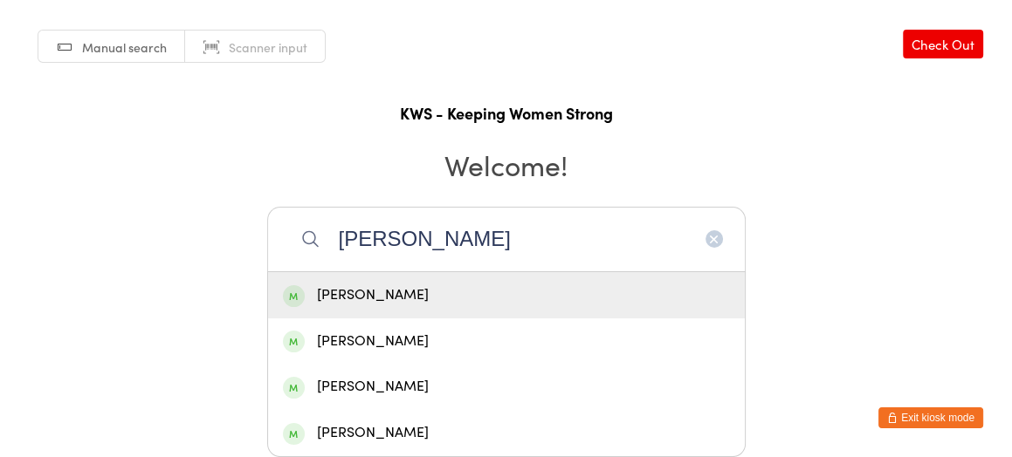
click at [385, 249] on input "[PERSON_NAME]" at bounding box center [506, 239] width 478 height 65
type input "[PERSON_NAME]"
click at [349, 296] on div "[PERSON_NAME]" at bounding box center [506, 296] width 447 height 24
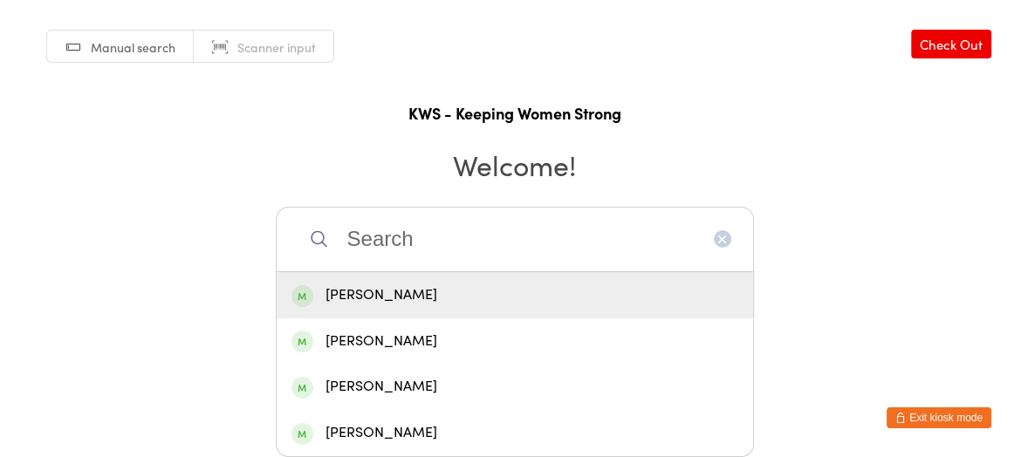
scroll to position [0, 0]
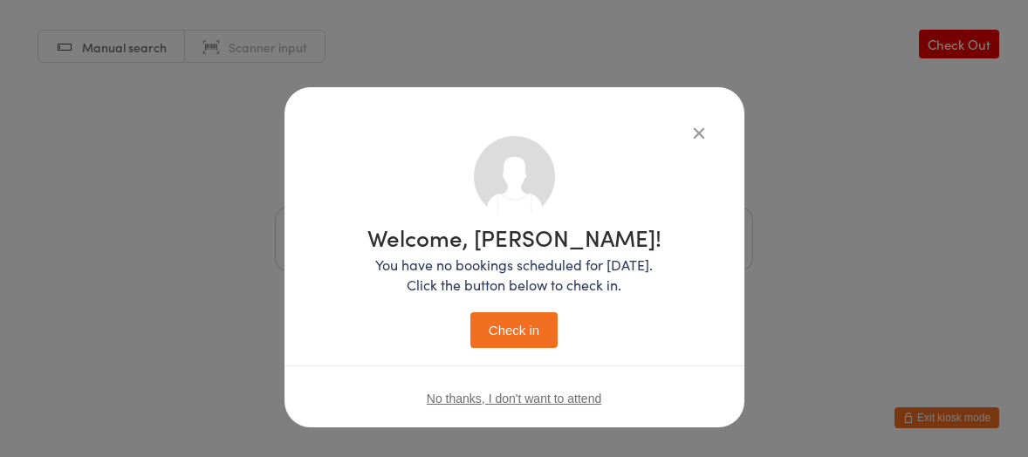
click at [479, 333] on button "Check in" at bounding box center [513, 330] width 87 height 36
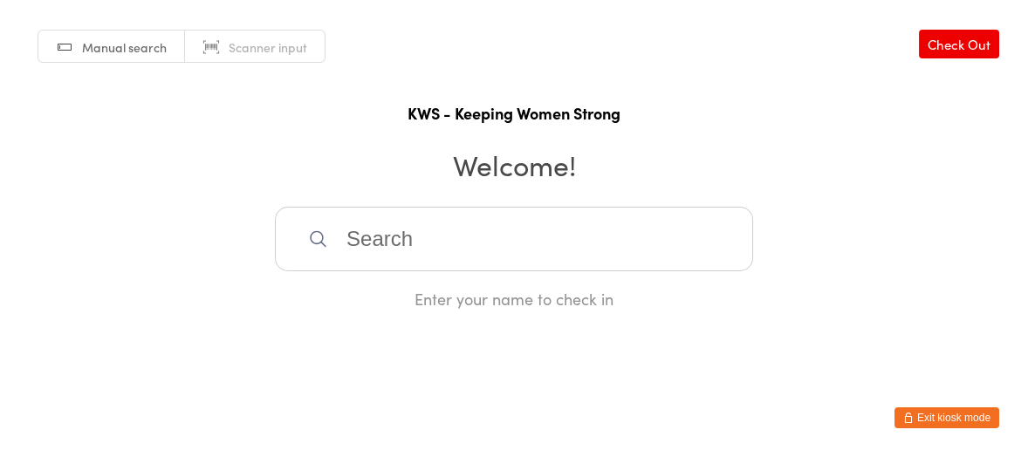
drag, startPoint x: 374, startPoint y: 232, endPoint x: 599, endPoint y: 281, distance: 229.6
click at [448, 260] on input "search" at bounding box center [514, 239] width 478 height 65
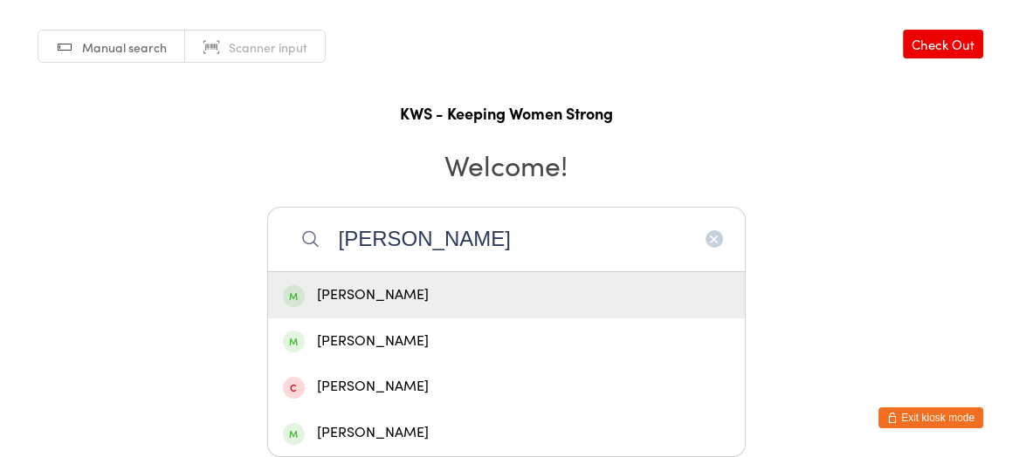
type input "[PERSON_NAME]"
drag, startPoint x: 317, startPoint y: 295, endPoint x: 365, endPoint y: 301, distance: 48.4
click at [319, 294] on div "[PERSON_NAME]" at bounding box center [506, 296] width 447 height 24
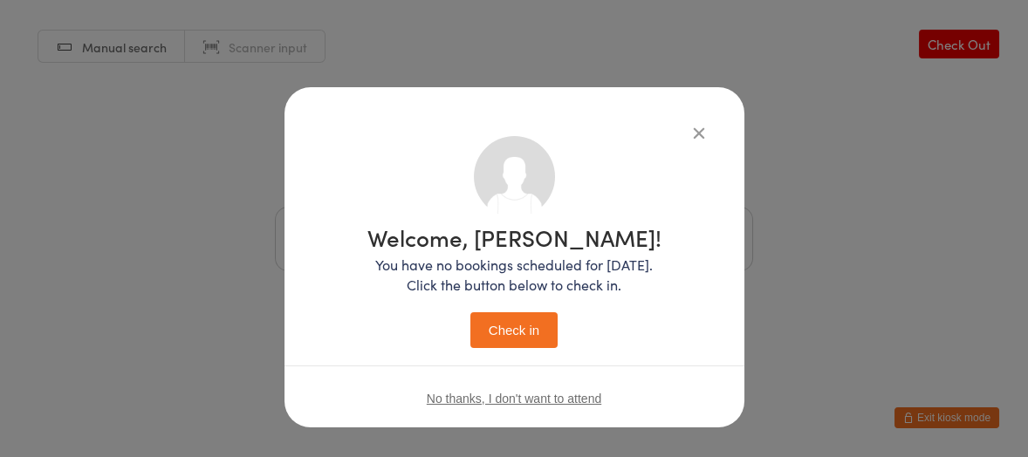
click at [527, 328] on button "Check in" at bounding box center [513, 330] width 87 height 36
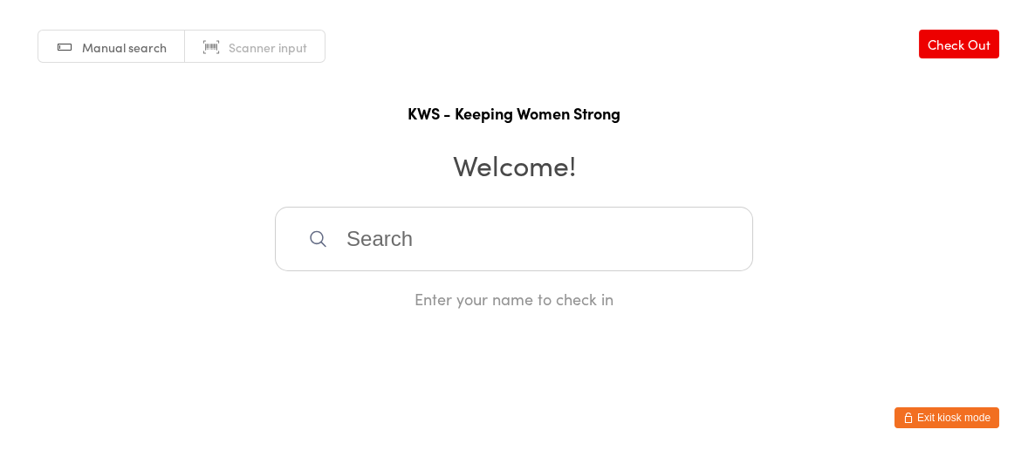
click at [394, 257] on input "search" at bounding box center [514, 239] width 478 height 65
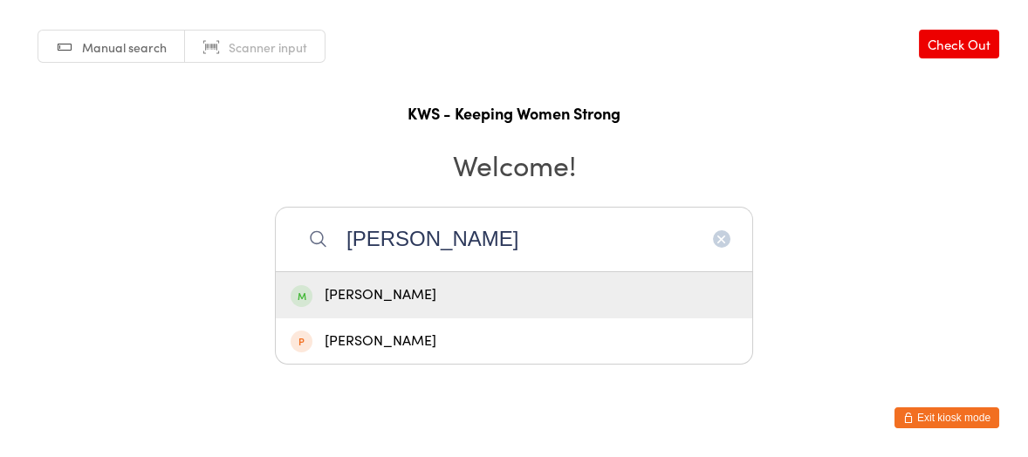
type input "[PERSON_NAME]"
click at [390, 292] on div "[PERSON_NAME]" at bounding box center [514, 296] width 447 height 24
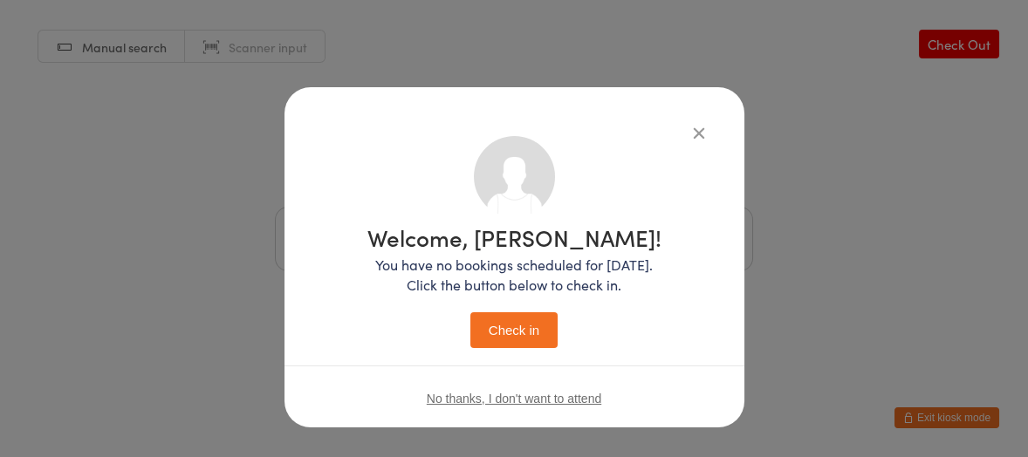
click at [492, 322] on button "Check in" at bounding box center [513, 330] width 87 height 36
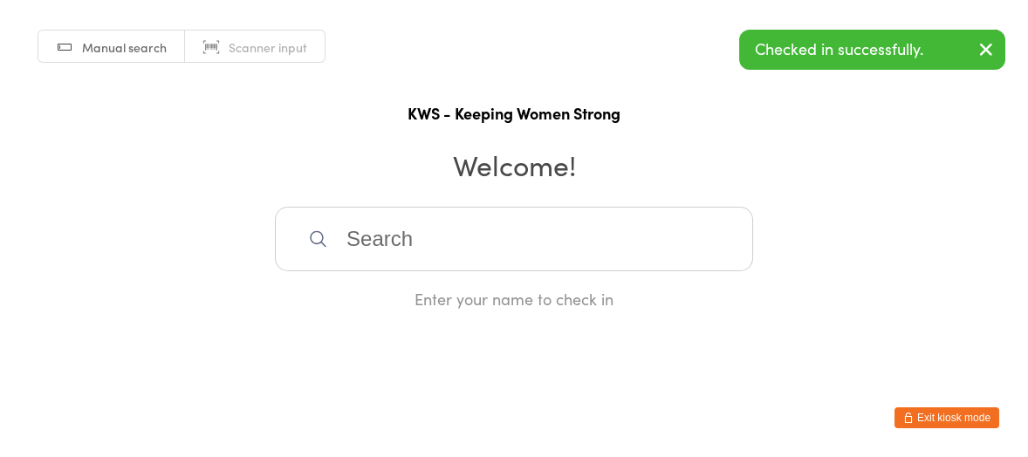
click at [472, 226] on input "search" at bounding box center [514, 239] width 478 height 65
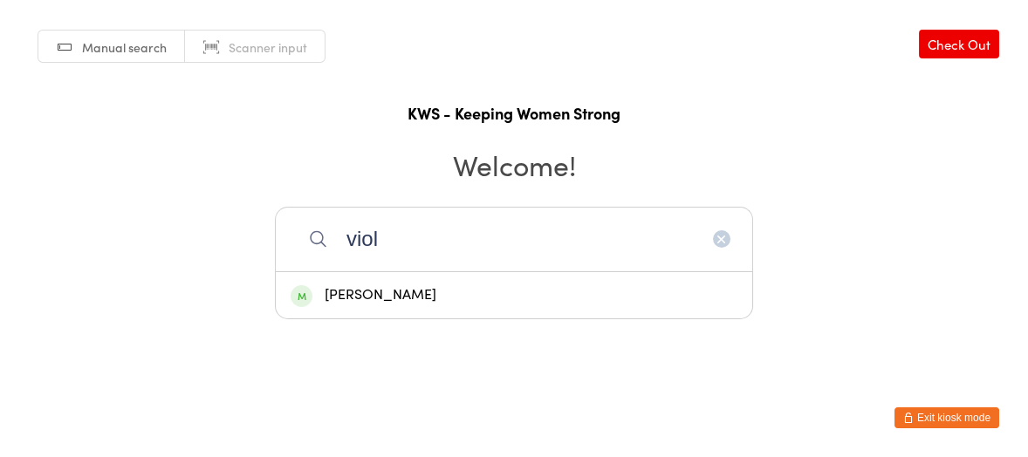
type input "viol"
click at [380, 291] on div "[PERSON_NAME]" at bounding box center [514, 296] width 447 height 24
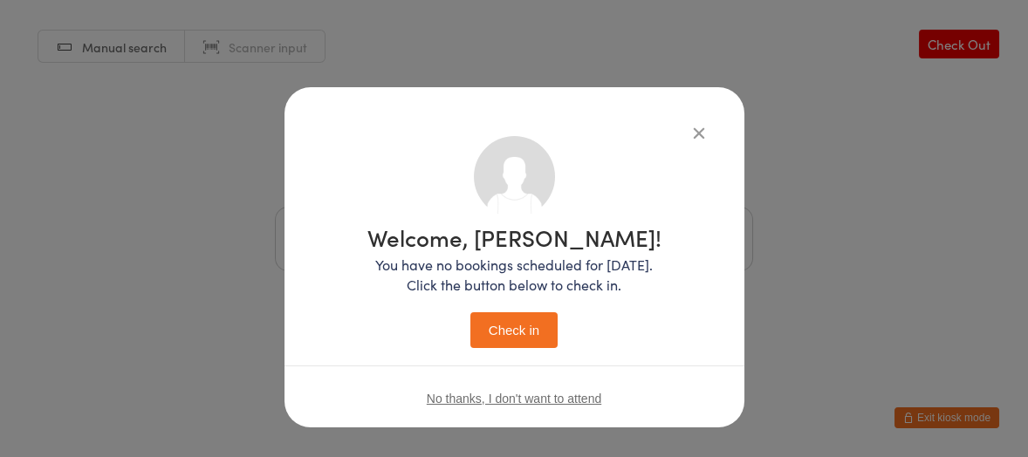
click at [479, 327] on button "Check in" at bounding box center [513, 330] width 87 height 36
